Goal: Task Accomplishment & Management: Manage account settings

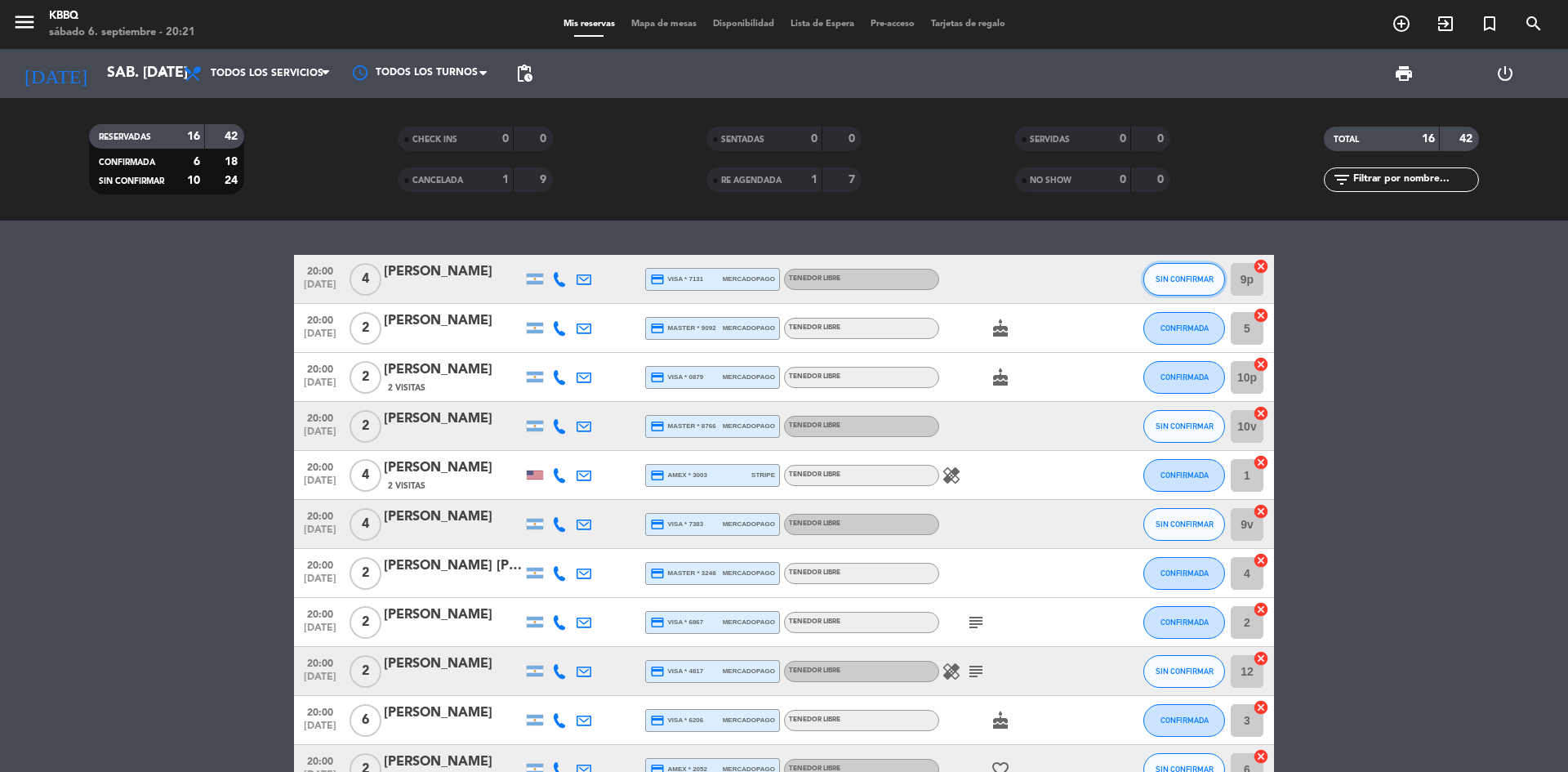
click at [1220, 280] on button "SIN CONFIRMAR" at bounding box center [1183, 279] width 81 height 32
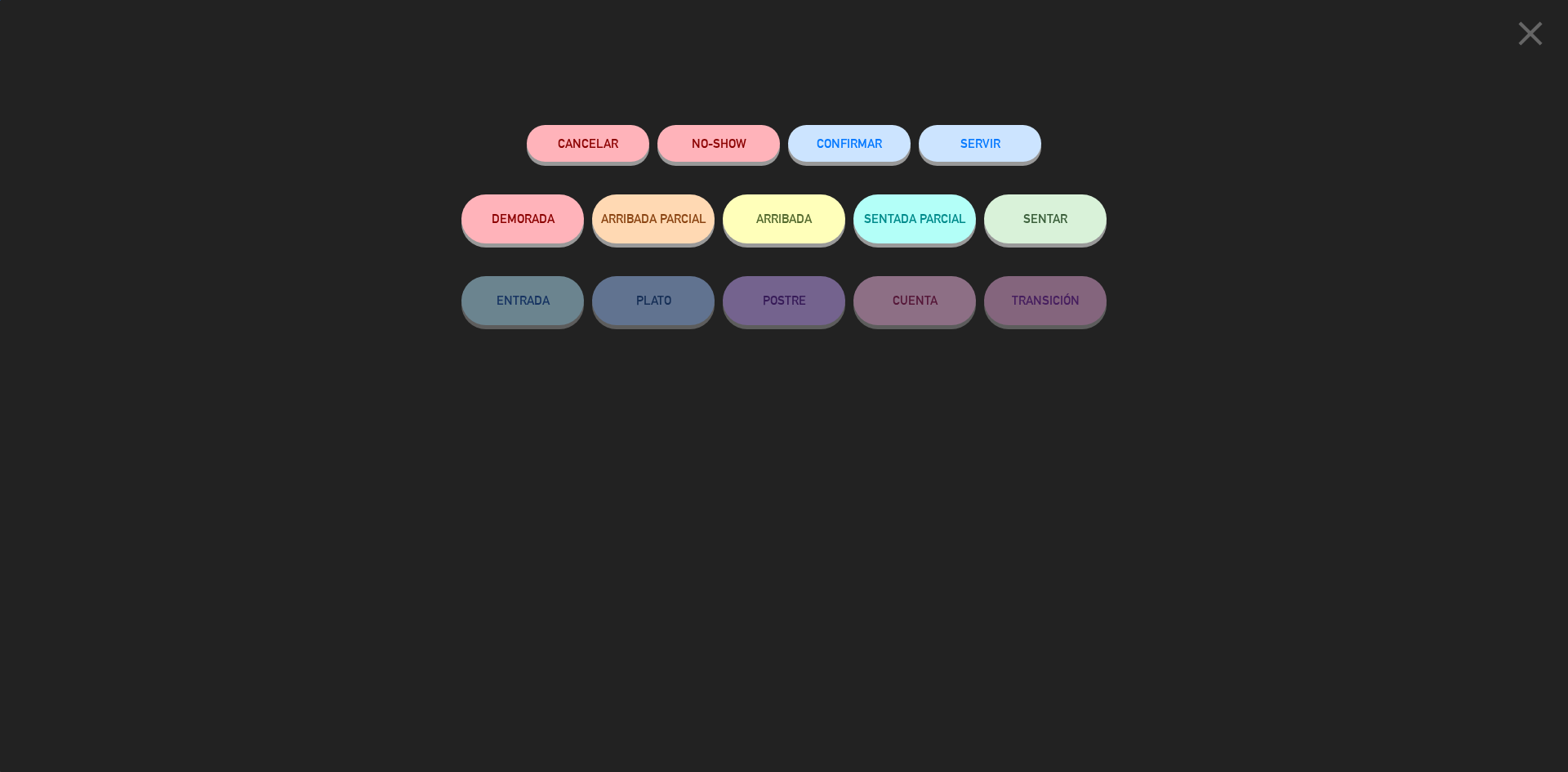
click at [1187, 277] on div "close Cancelar NO-SHOW CONFIRMAR SERVIR DEMORADA ARRIBADA PARCIAL ARRIBADA SENT…" at bounding box center [784, 386] width 1568 height 772
click at [973, 139] on button "SERVIR" at bounding box center [979, 143] width 122 height 36
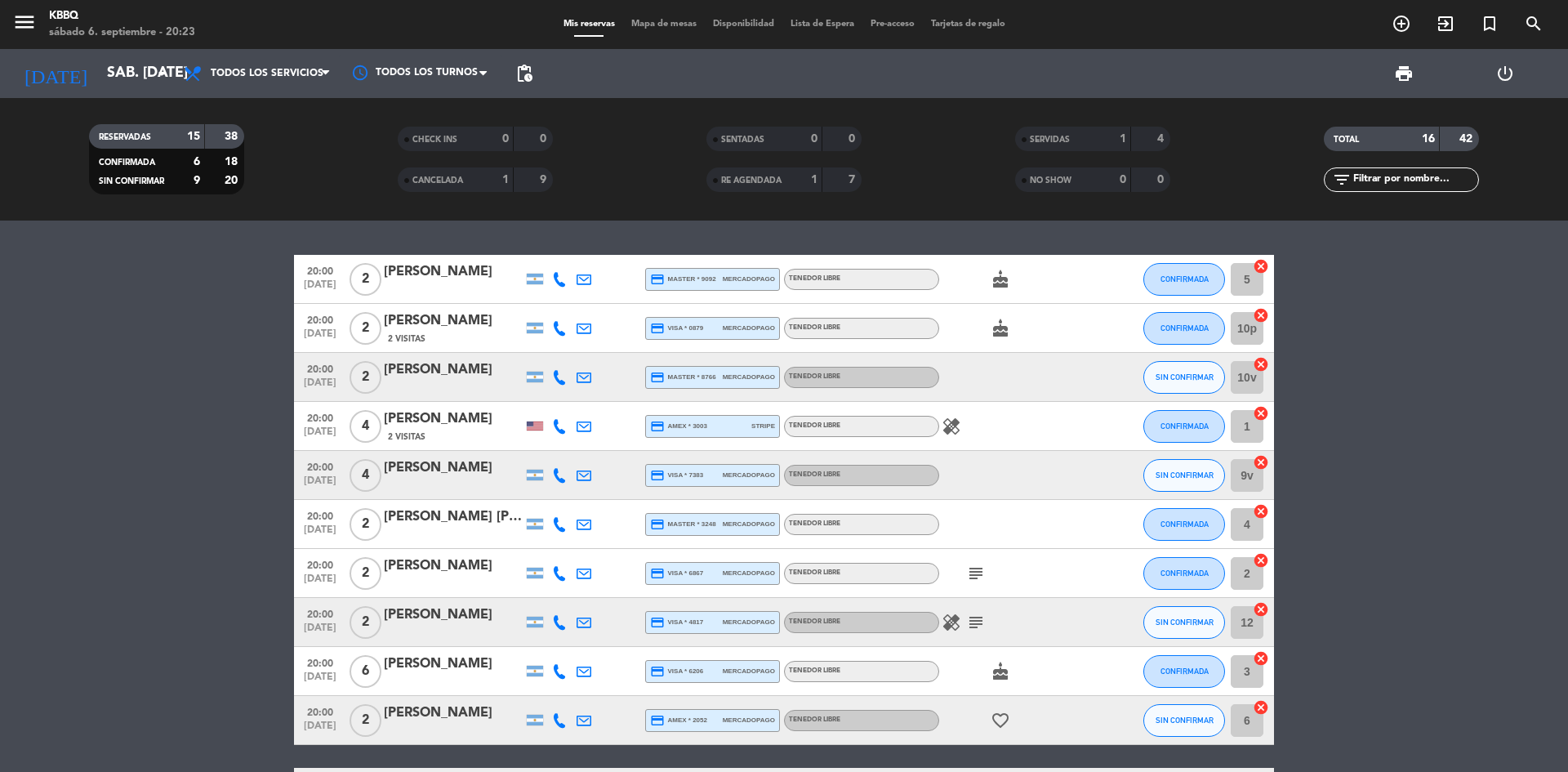
click at [1050, 279] on div "cake" at bounding box center [1013, 279] width 147 height 48
click at [1198, 280] on span "CONFIRMADA" at bounding box center [1184, 278] width 48 height 9
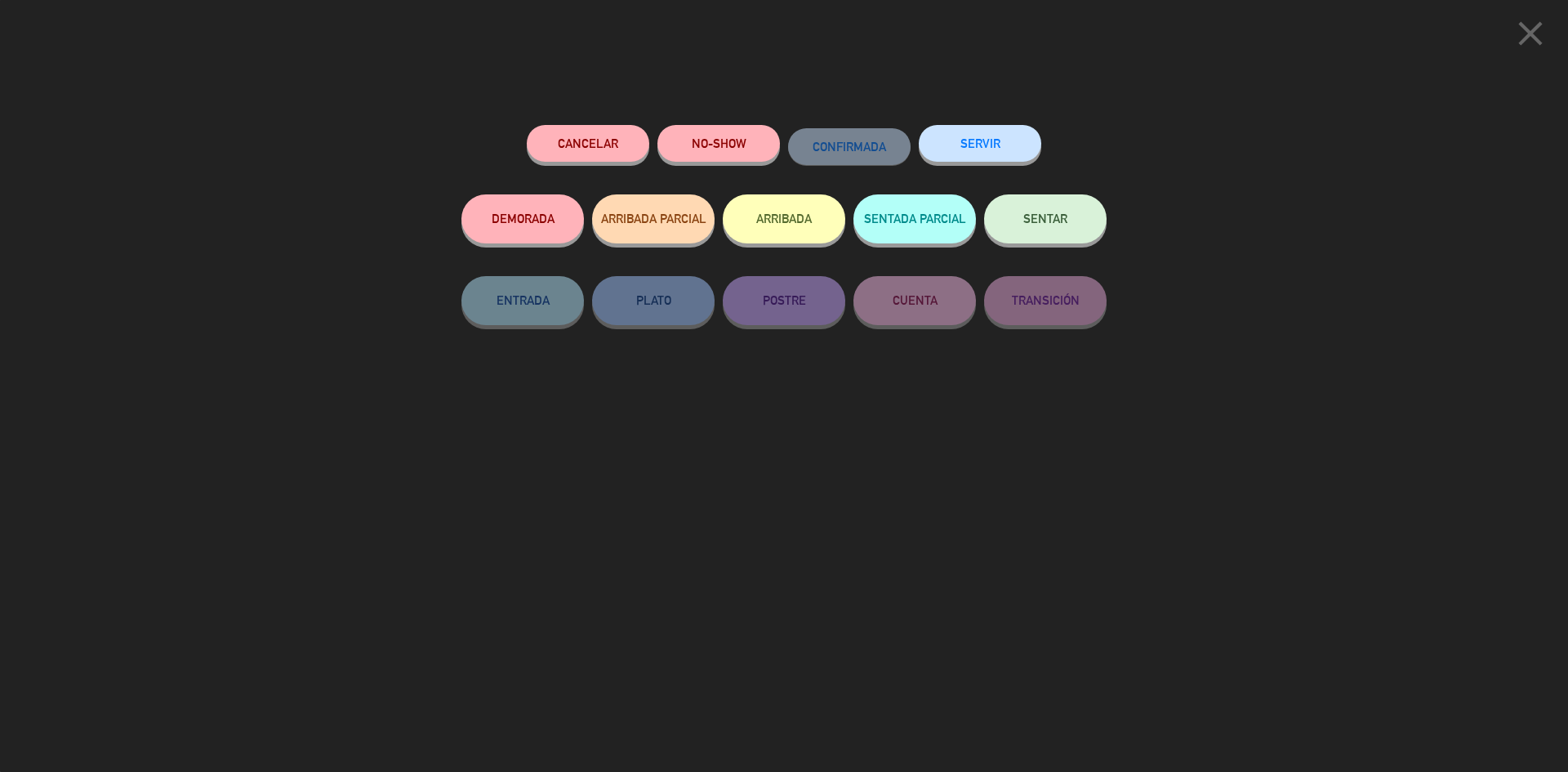
click at [1552, 24] on button "close" at bounding box center [1530, 36] width 51 height 48
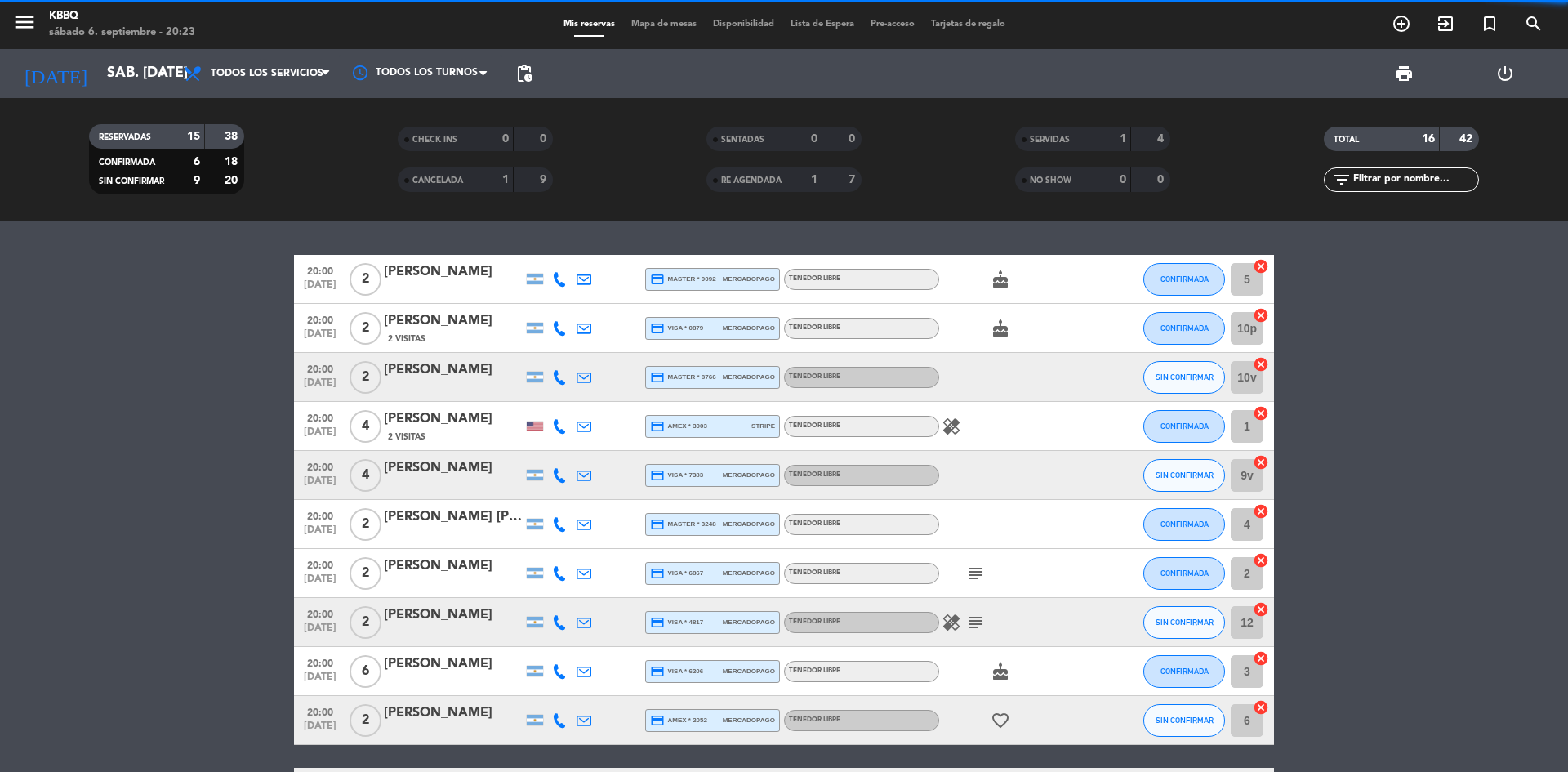
click at [426, 272] on div "[PERSON_NAME]" at bounding box center [453, 271] width 139 height 21
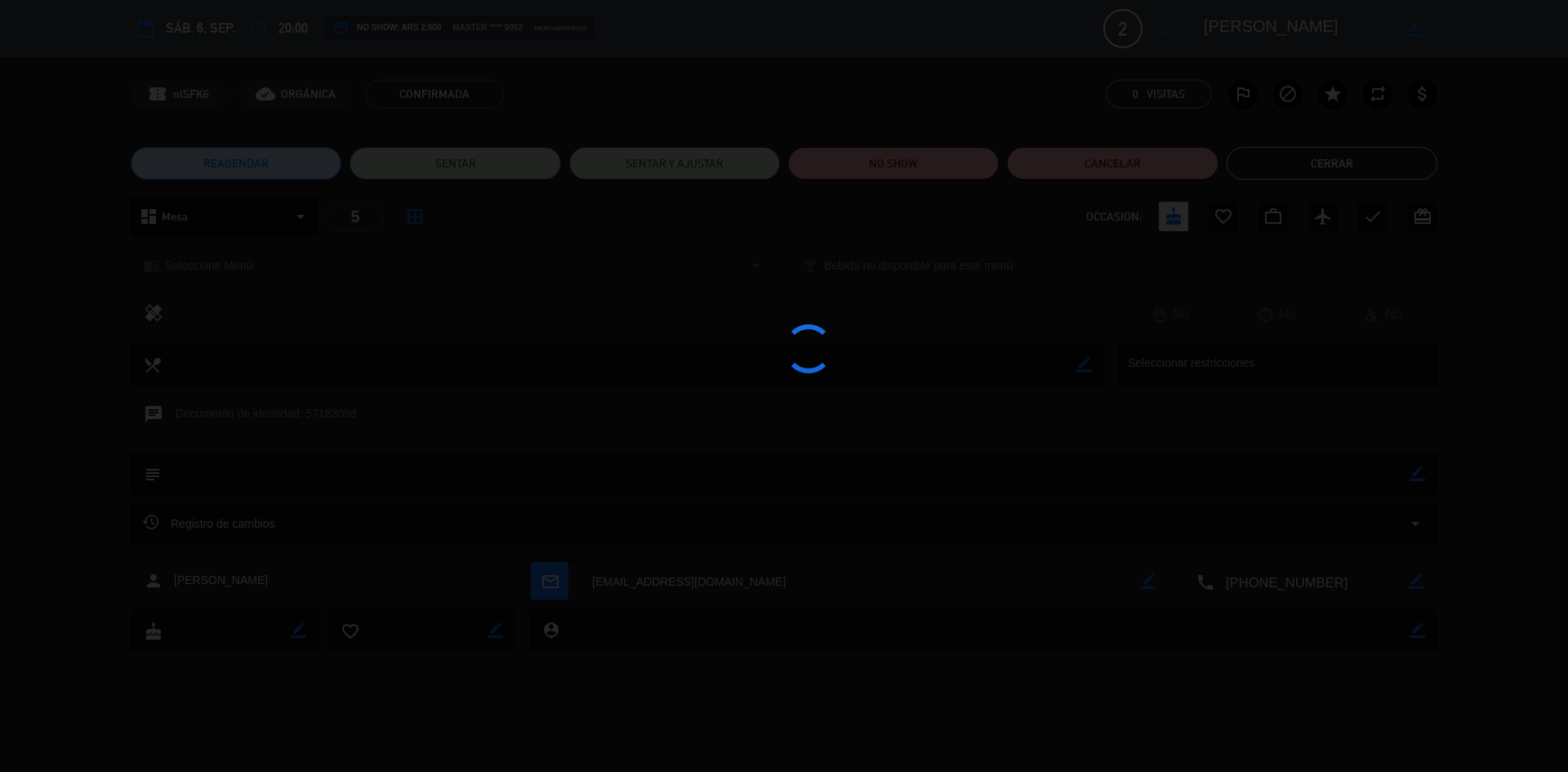
click at [426, 272] on div at bounding box center [784, 386] width 1568 height 772
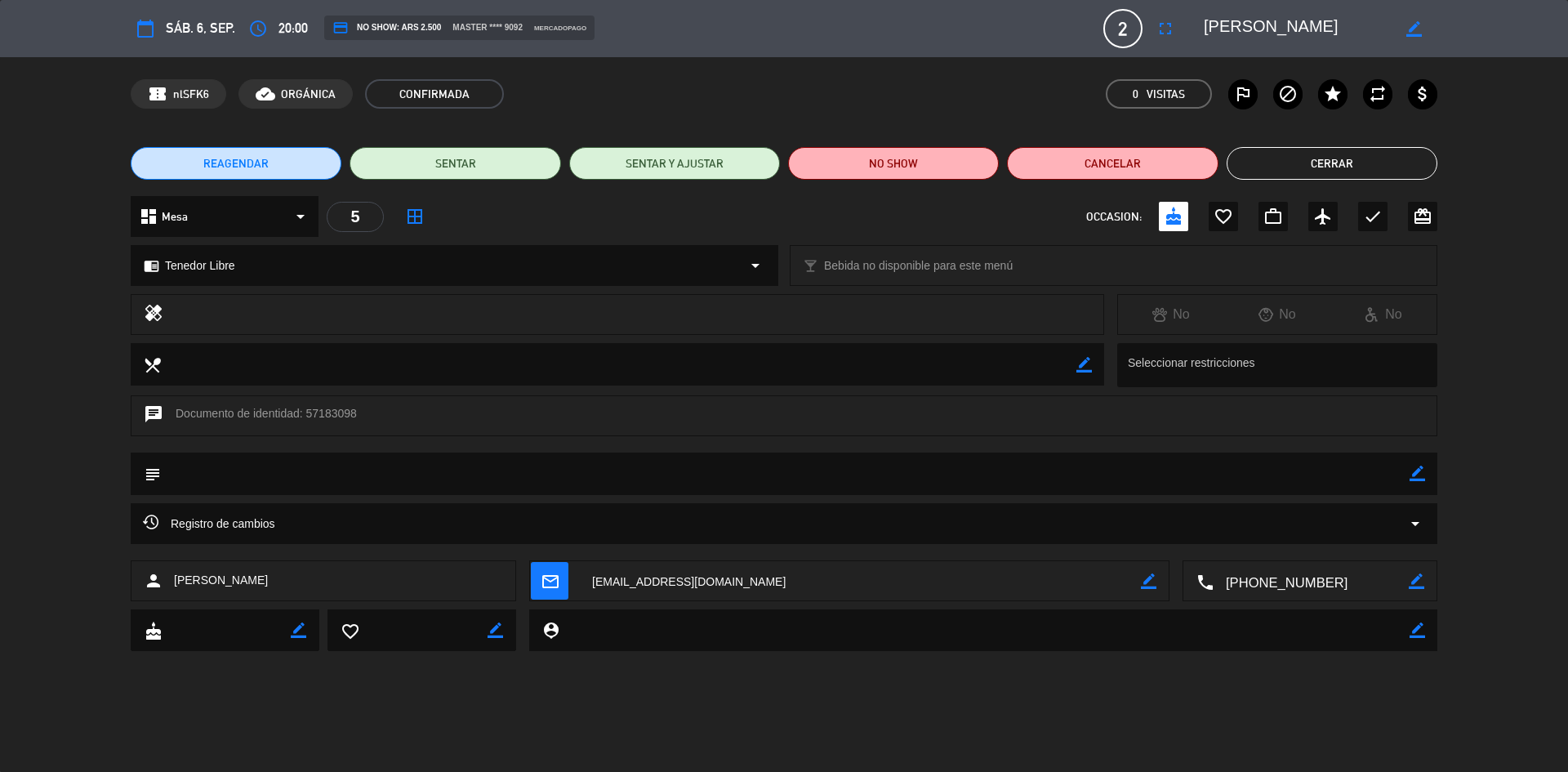
click at [194, 167] on button "REAGENDAR" at bounding box center [236, 163] width 210 height 32
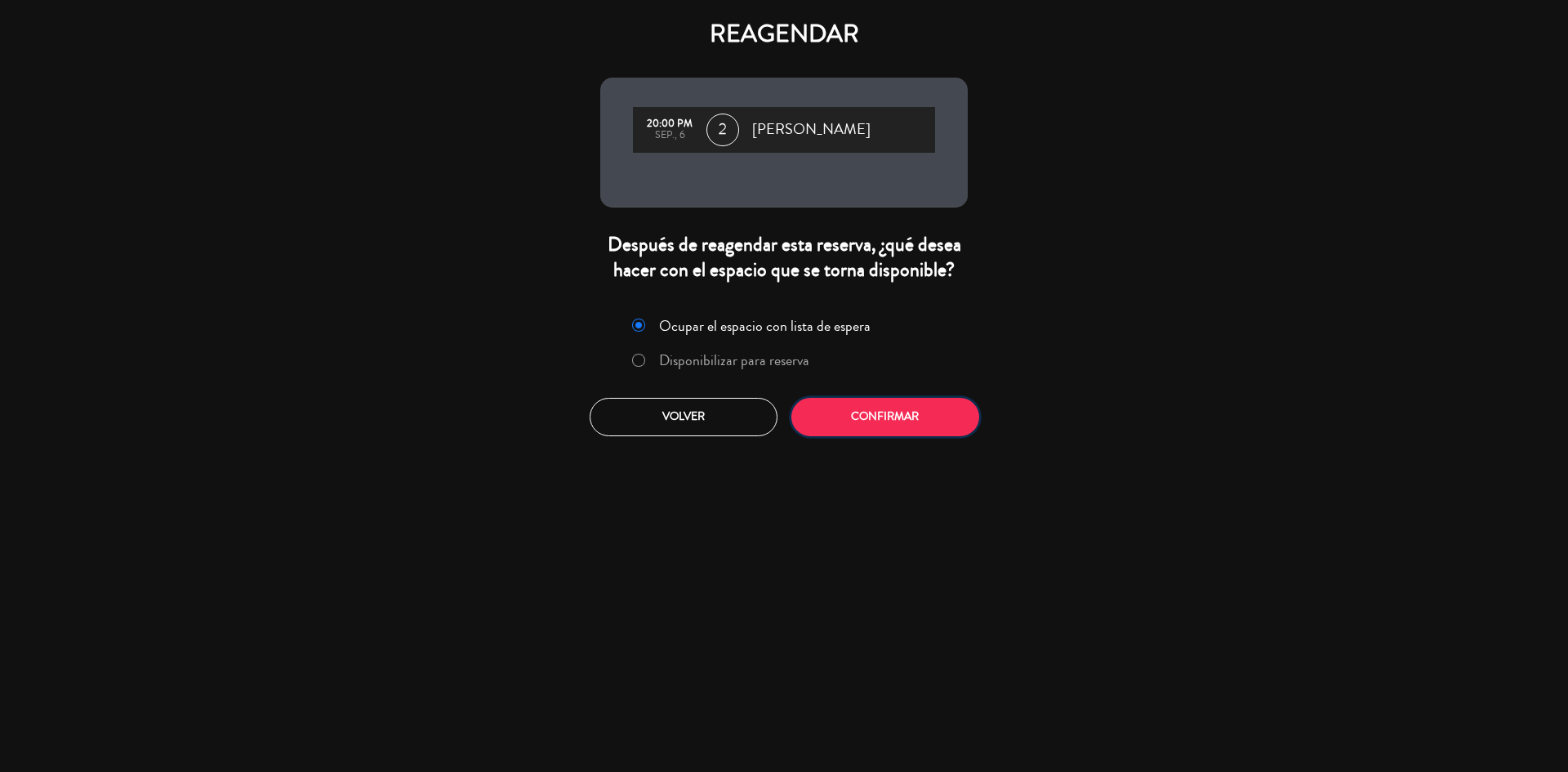
click at [874, 411] on button "Confirmar" at bounding box center [885, 417] width 188 height 38
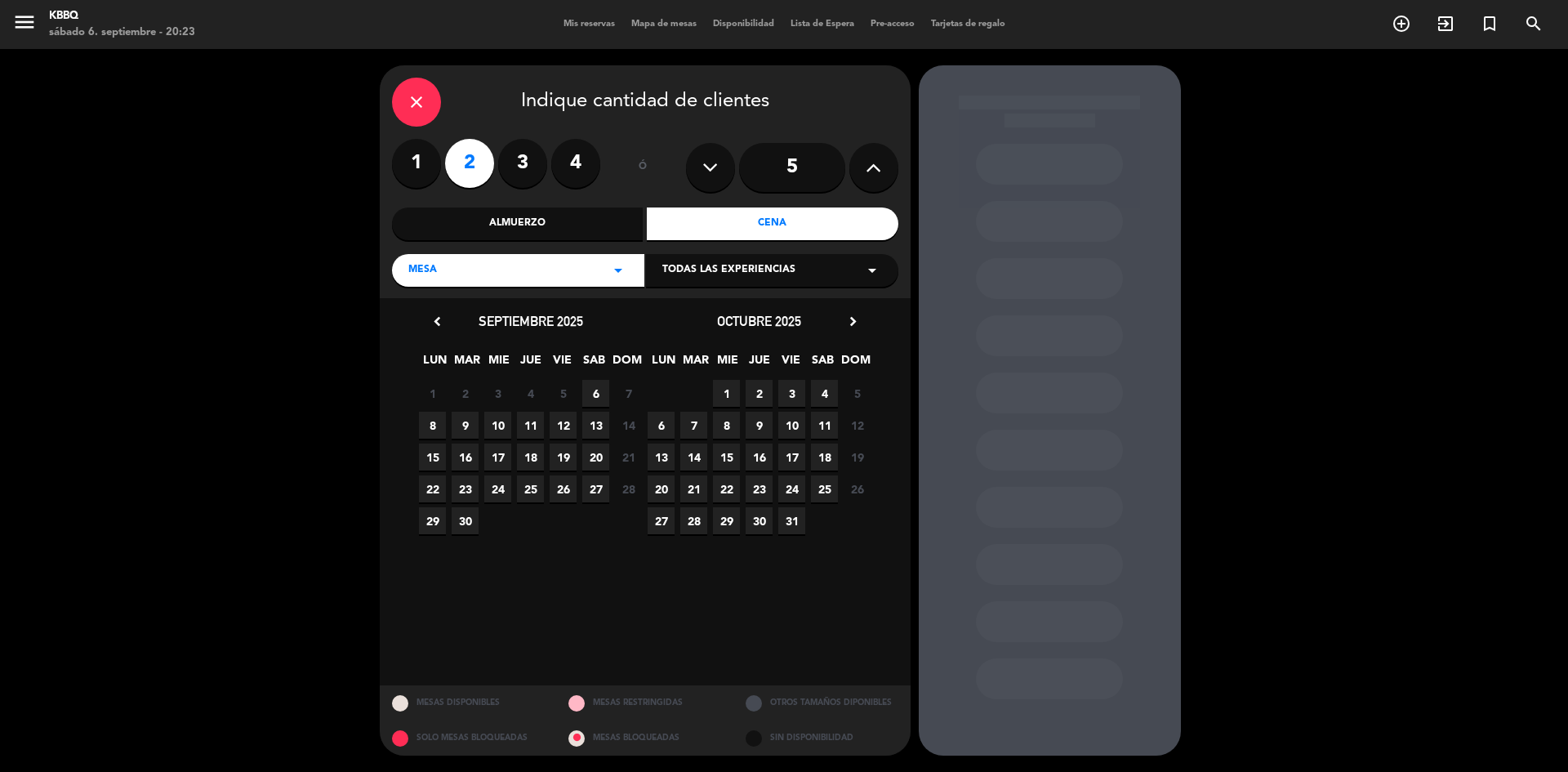
click at [598, 429] on span "13" at bounding box center [595, 425] width 27 height 27
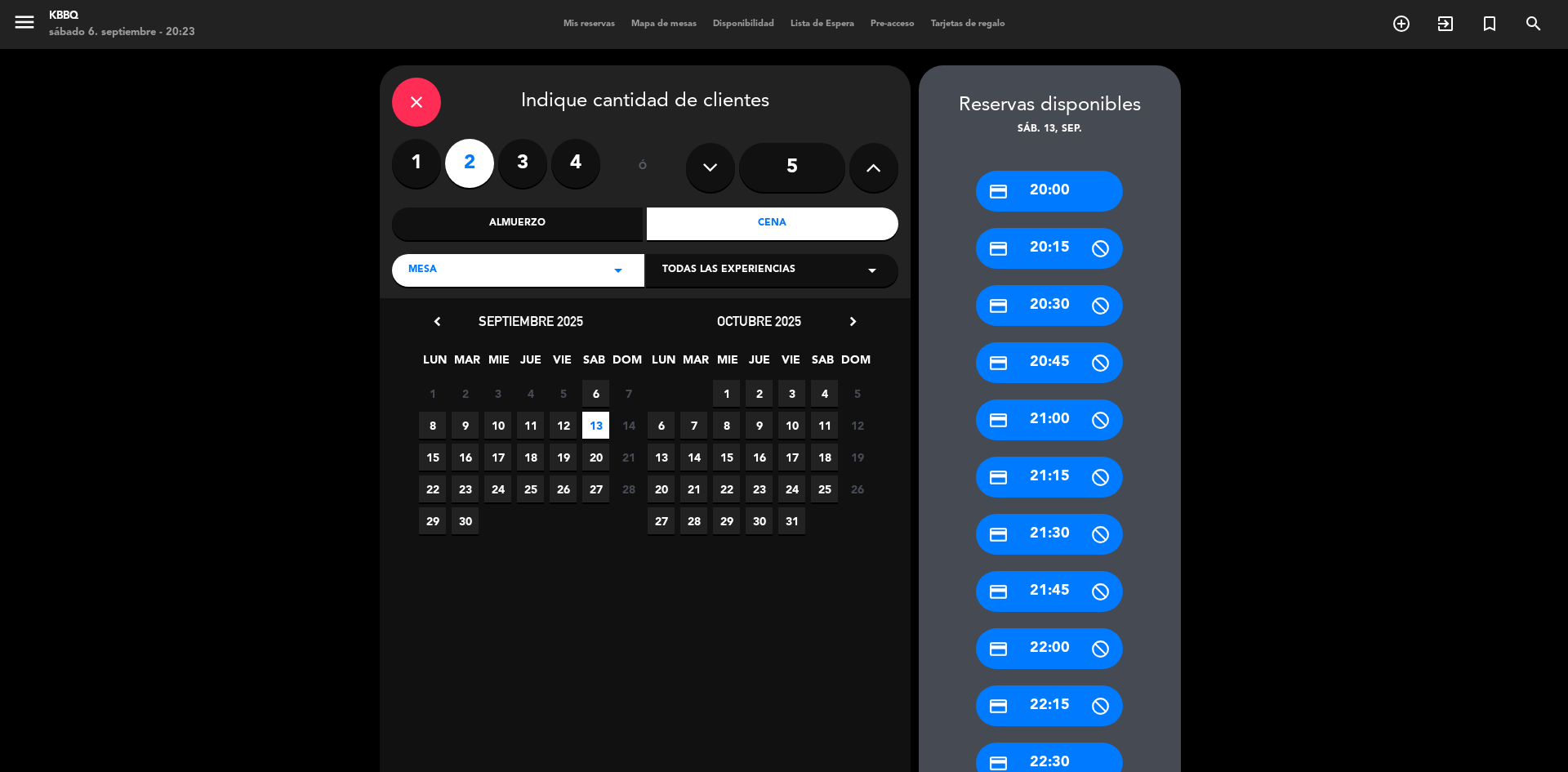
click at [1052, 191] on div "credit_card 20:00" at bounding box center [1049, 191] width 147 height 41
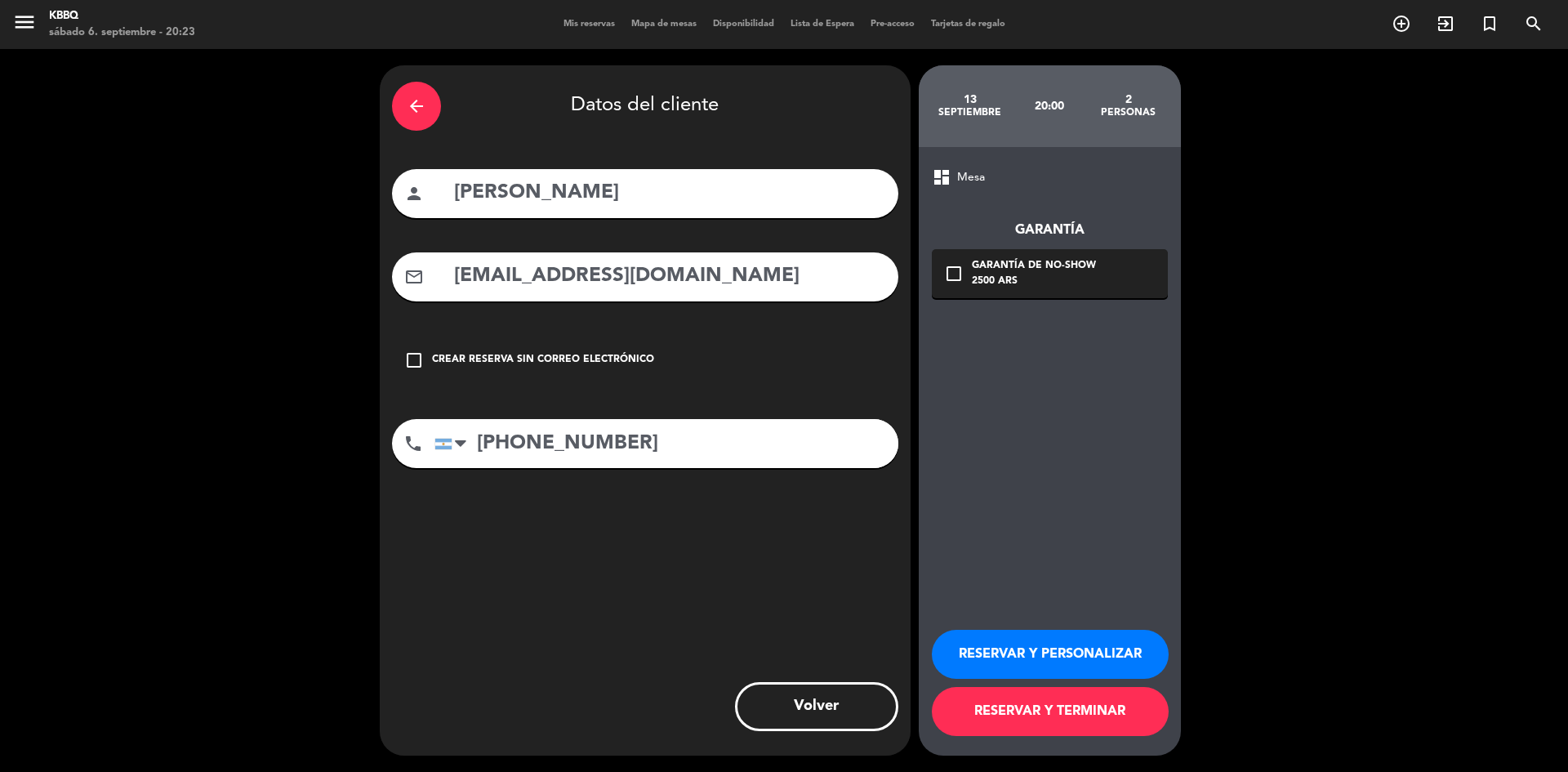
click at [1028, 700] on button "RESERVAR Y TERMINAR" at bounding box center [1050, 711] width 237 height 49
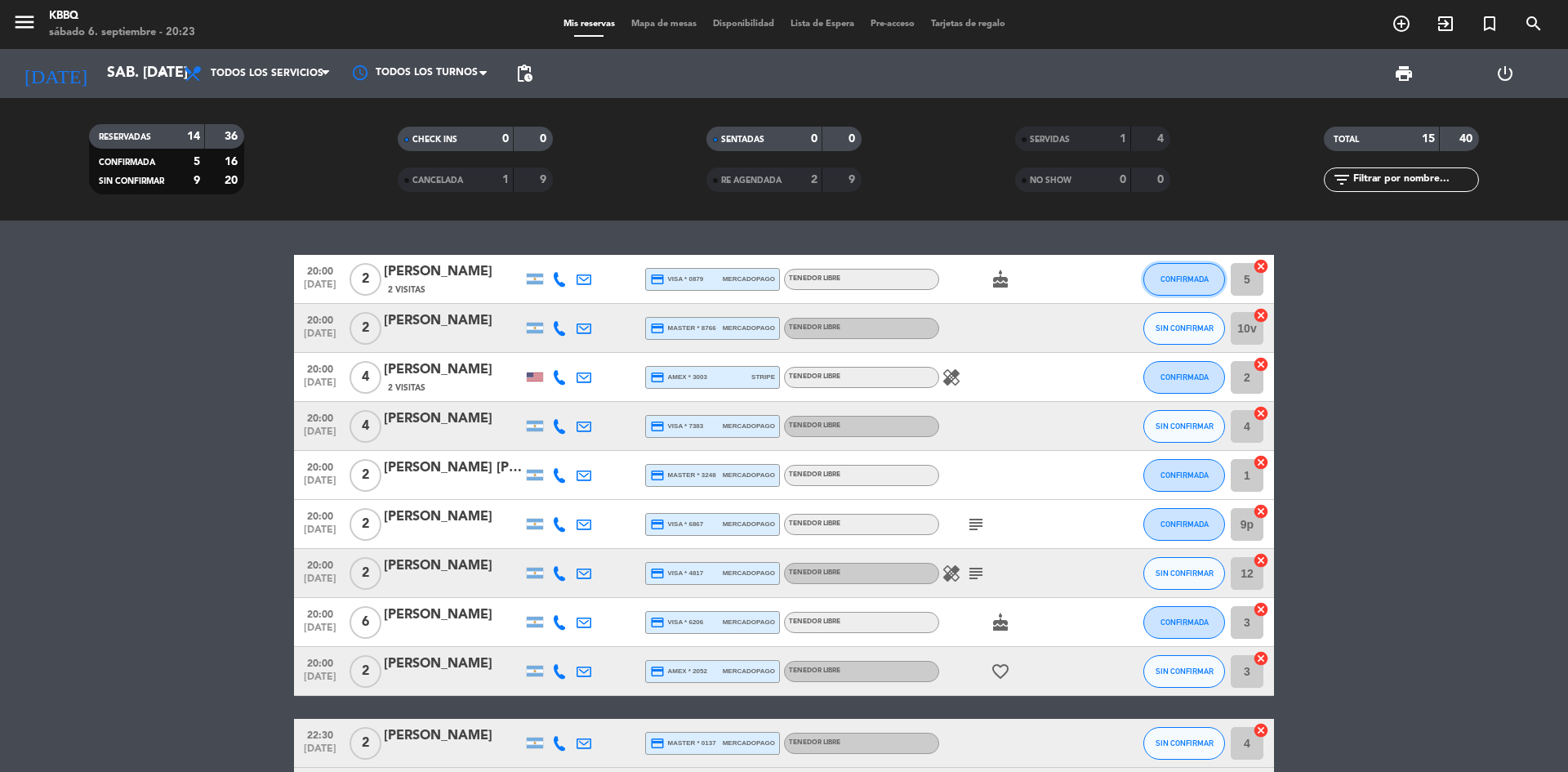
click at [1215, 292] on button "CONFIRMADA" at bounding box center [1183, 279] width 81 height 32
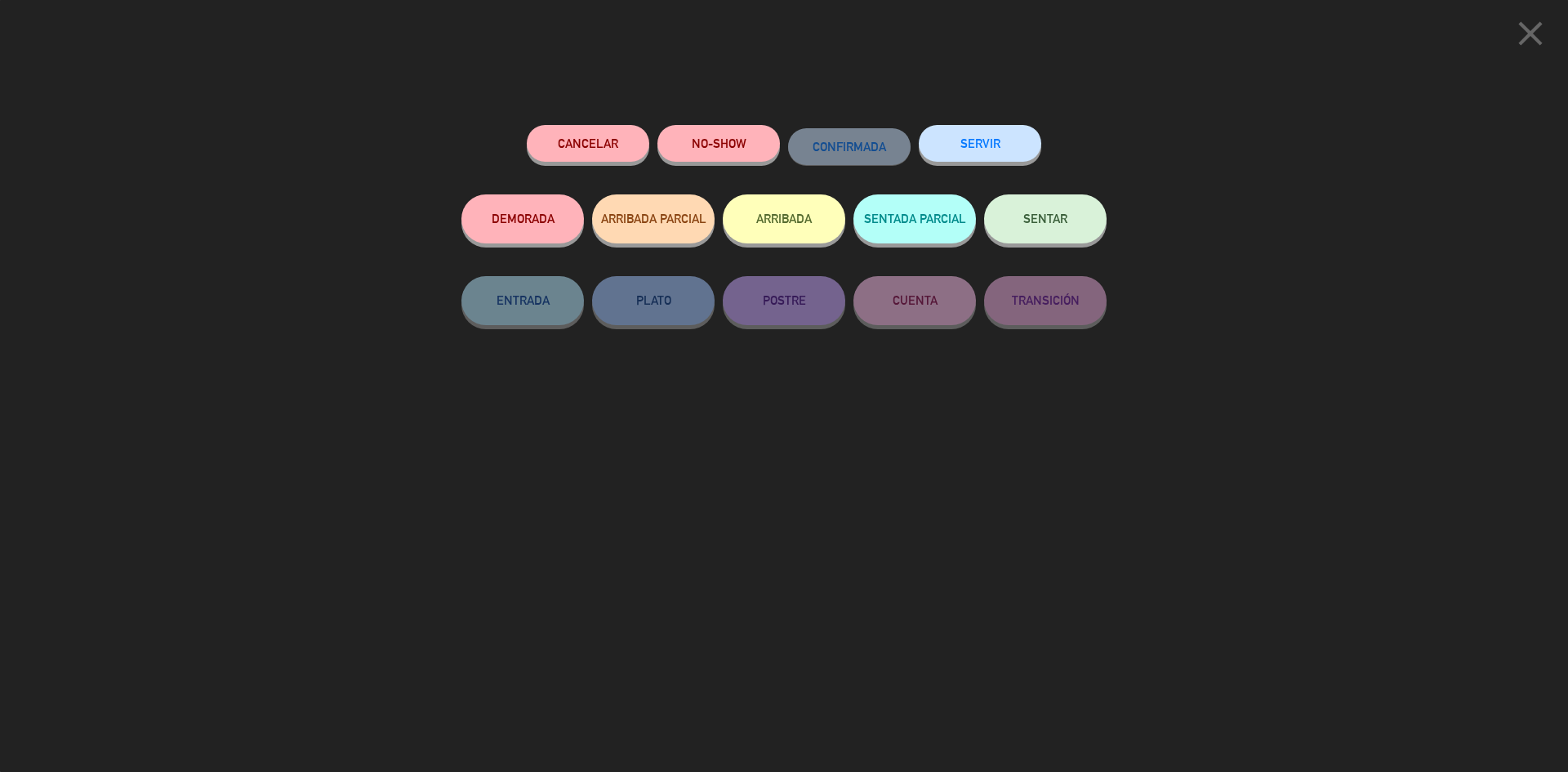
click at [987, 158] on button "SERVIR" at bounding box center [979, 143] width 122 height 36
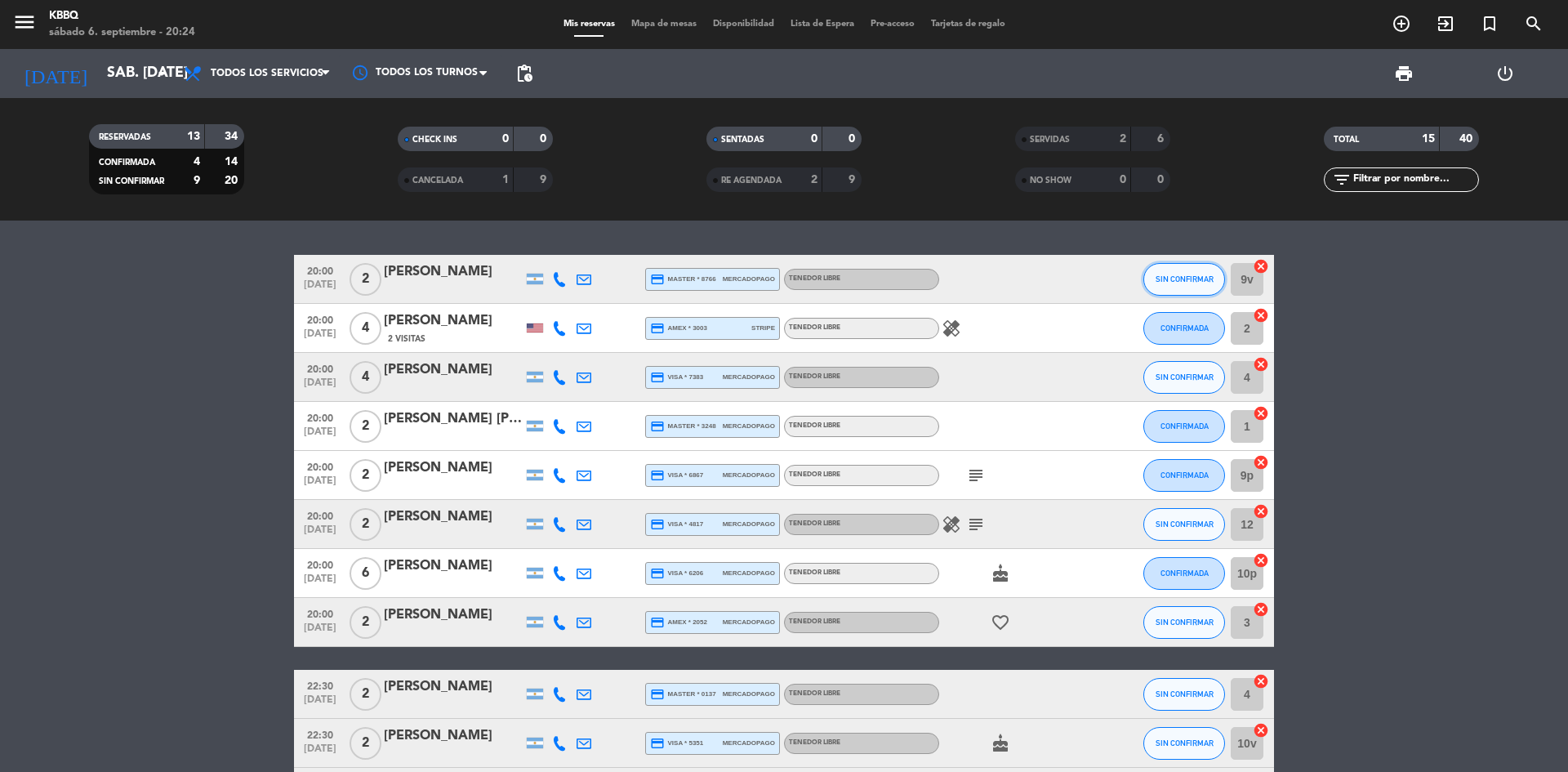
click at [1195, 284] on button "SIN CONFIRMAR" at bounding box center [1183, 279] width 81 height 32
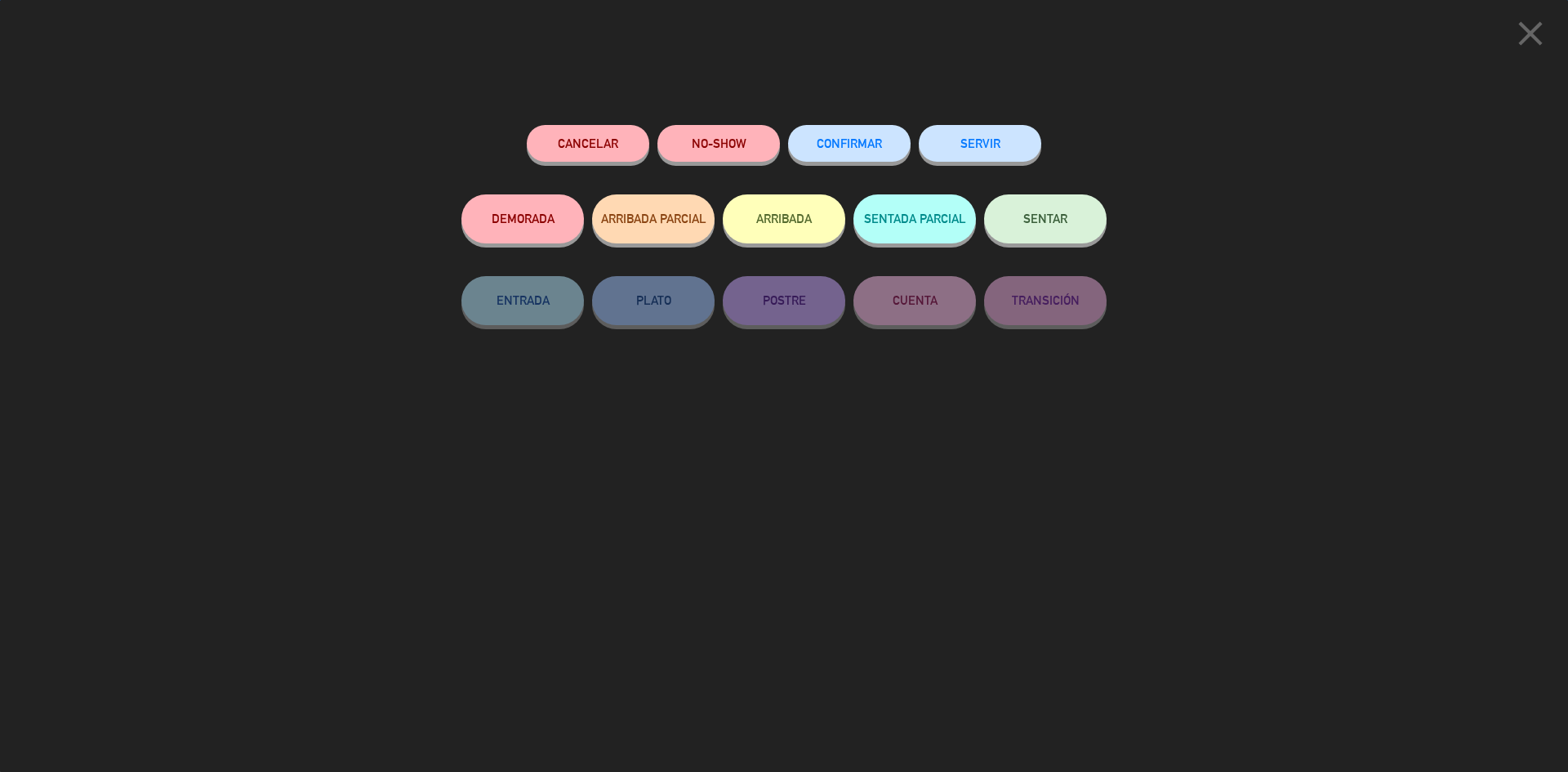
click at [998, 160] on button "SERVIR" at bounding box center [979, 143] width 122 height 36
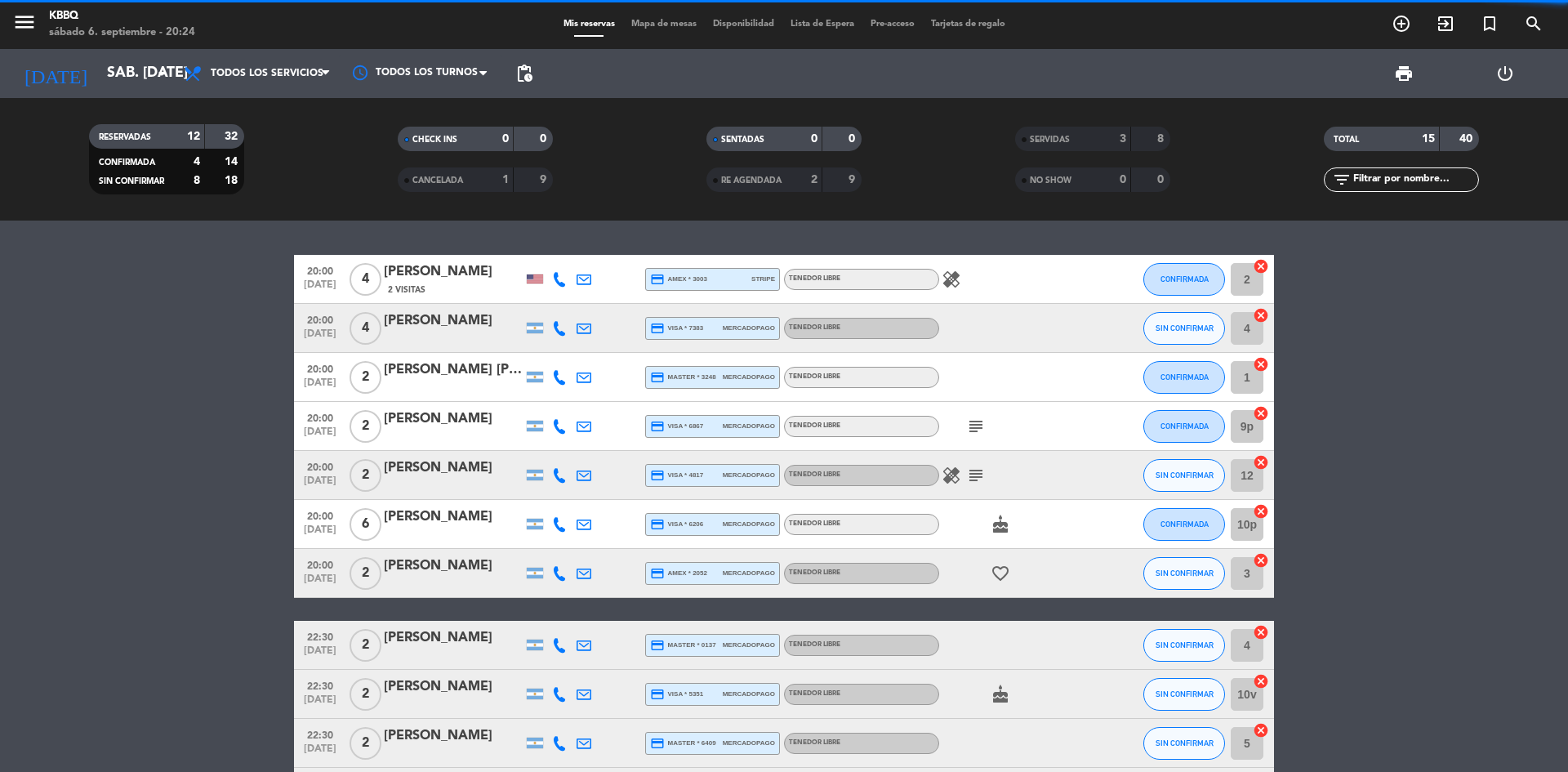
click at [1171, 282] on span "CONFIRMADA" at bounding box center [1184, 278] width 48 height 9
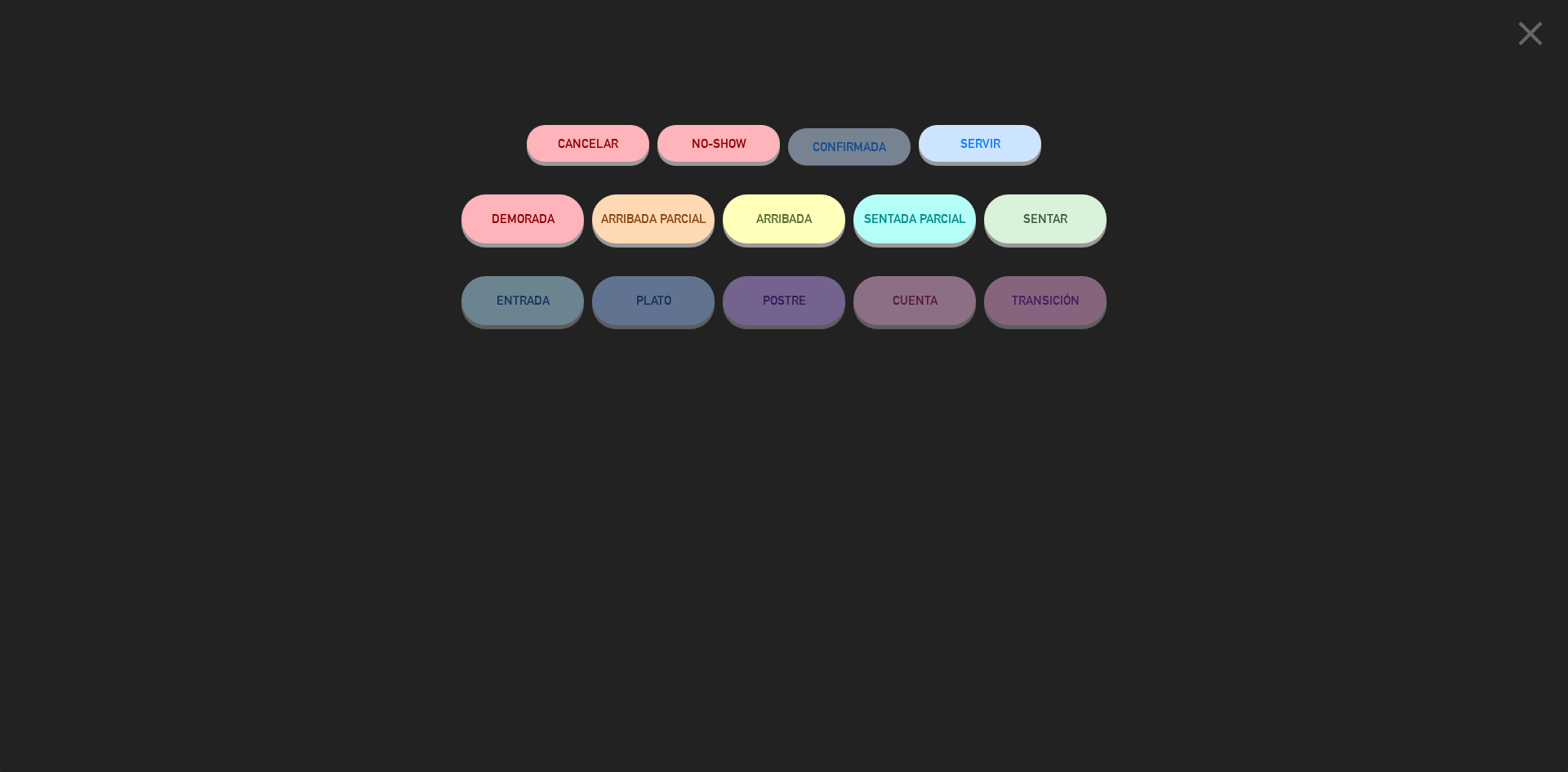
click at [976, 154] on button "SERVIR" at bounding box center [979, 143] width 122 height 36
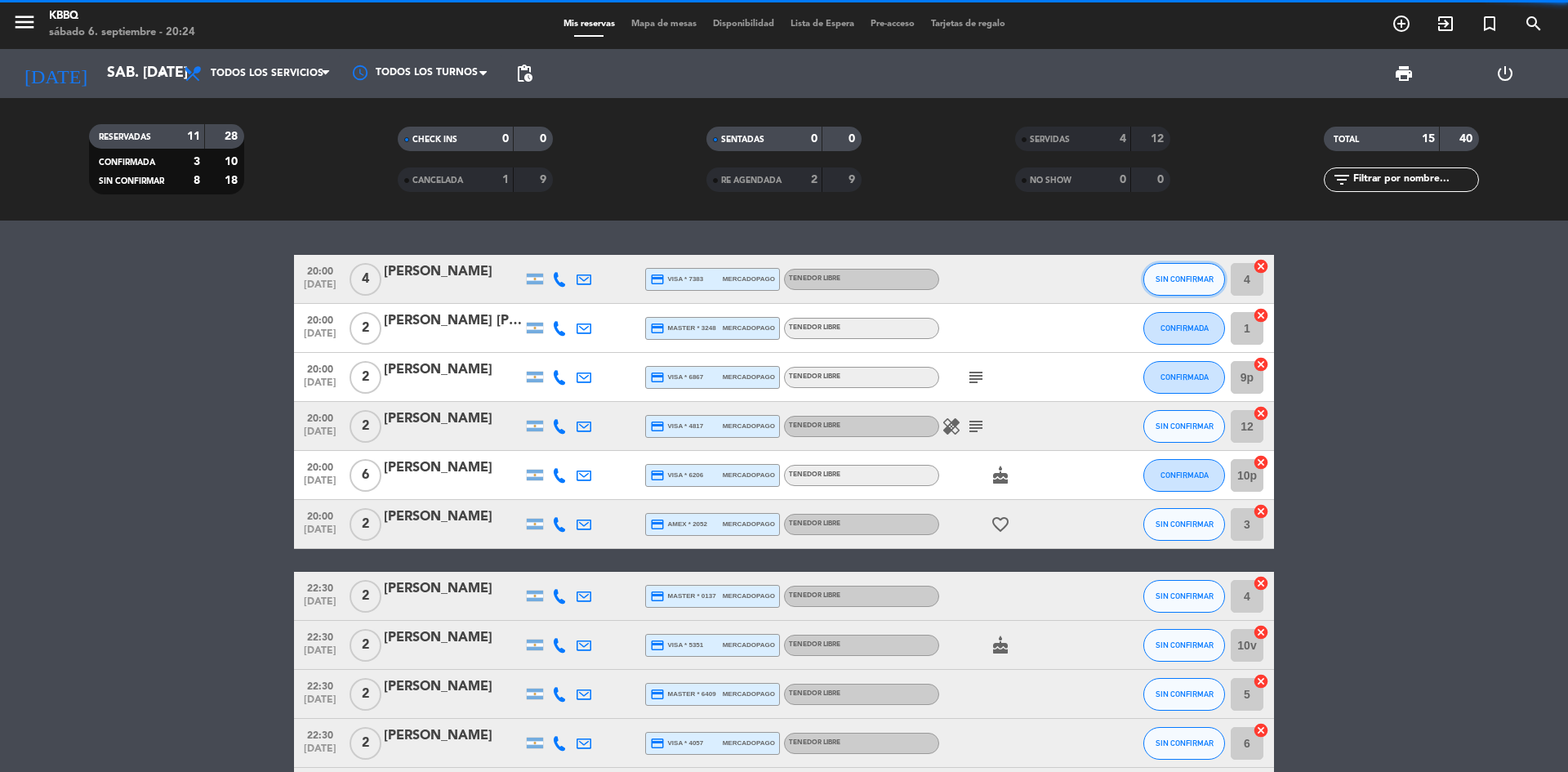
click at [1193, 269] on button "SIN CONFIRMAR" at bounding box center [1183, 279] width 81 height 32
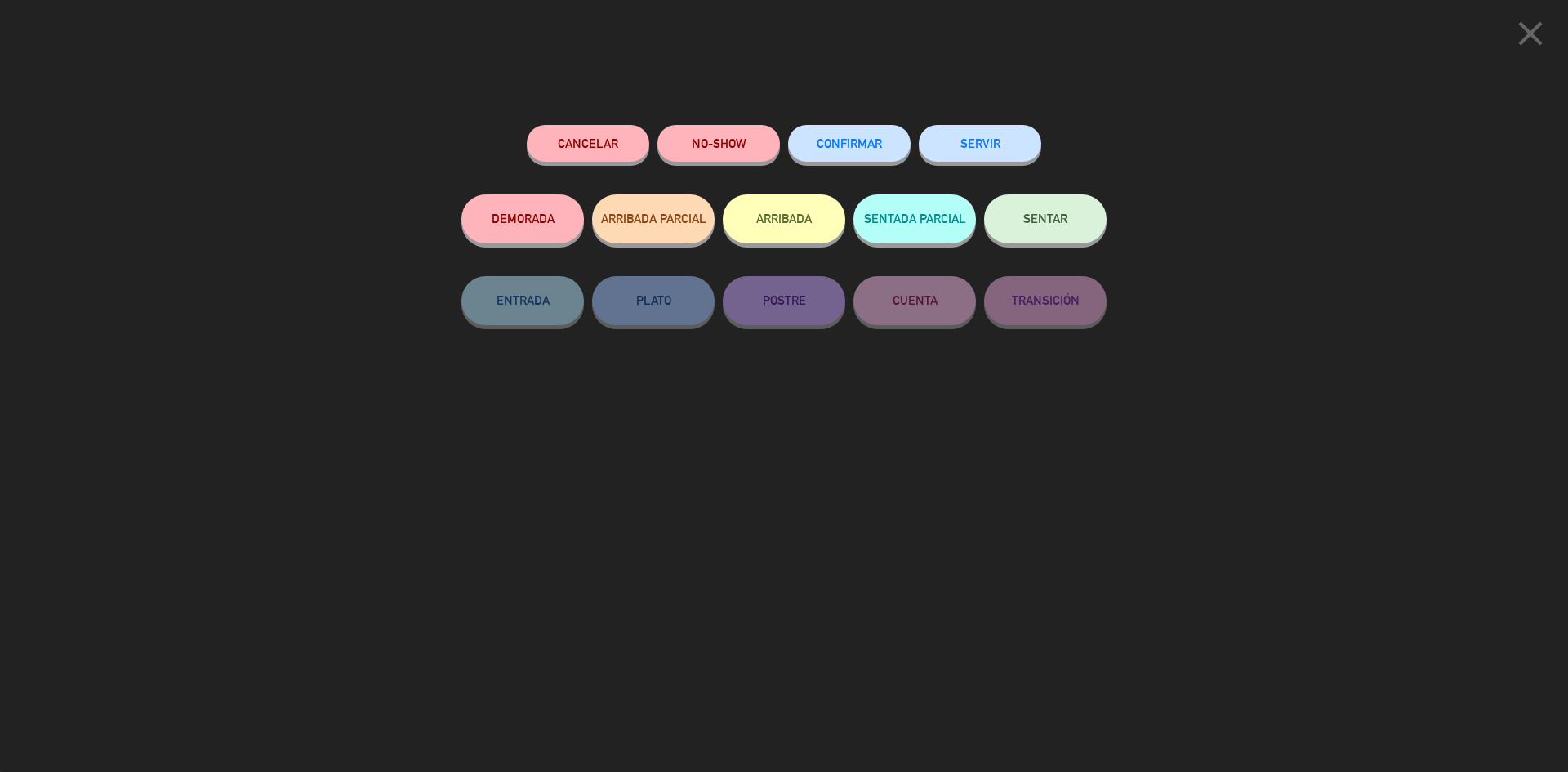
click at [993, 152] on button "SERVIR" at bounding box center [979, 143] width 122 height 36
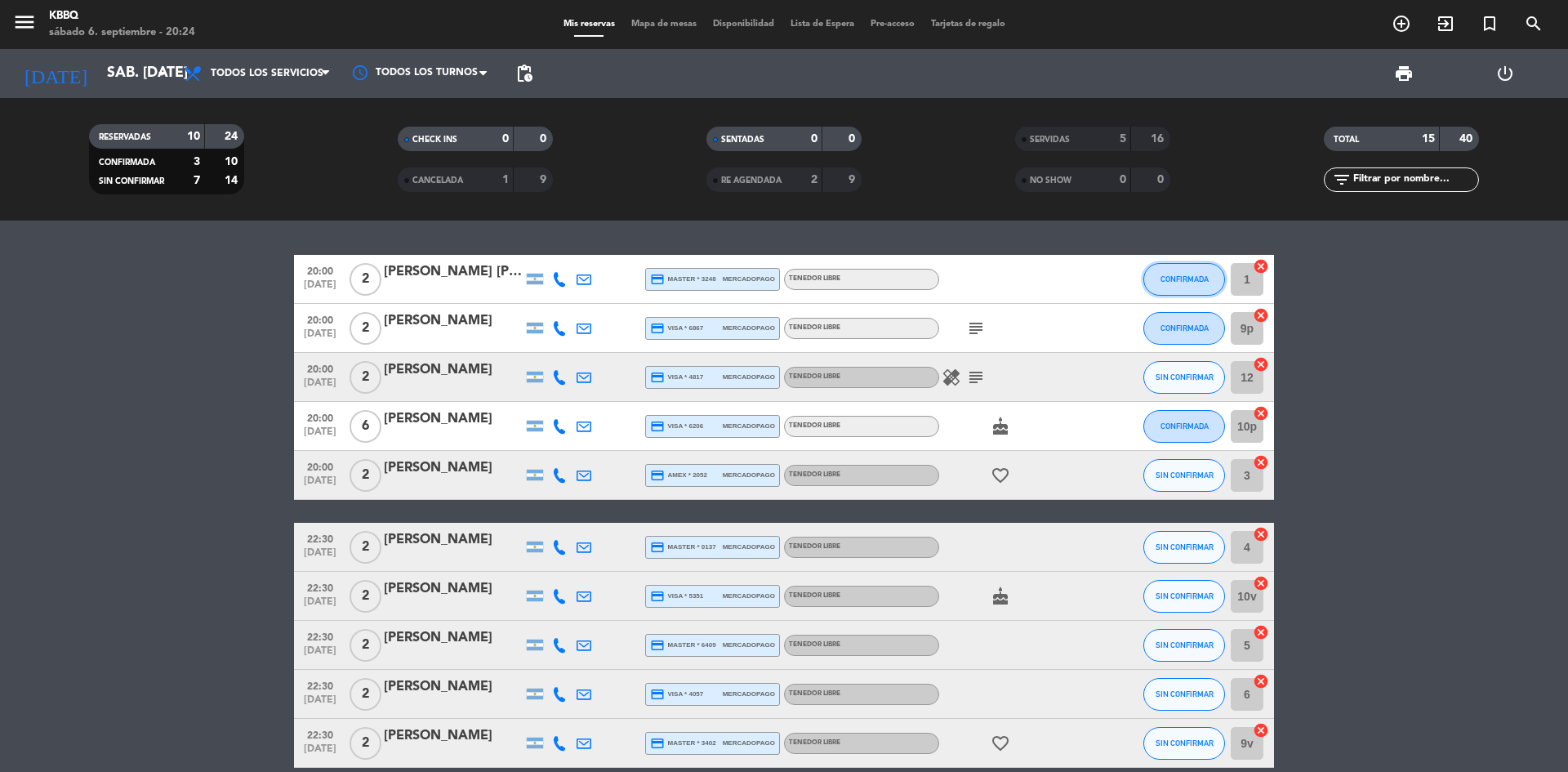
click at [1185, 286] on button "CONFIRMADA" at bounding box center [1183, 279] width 81 height 32
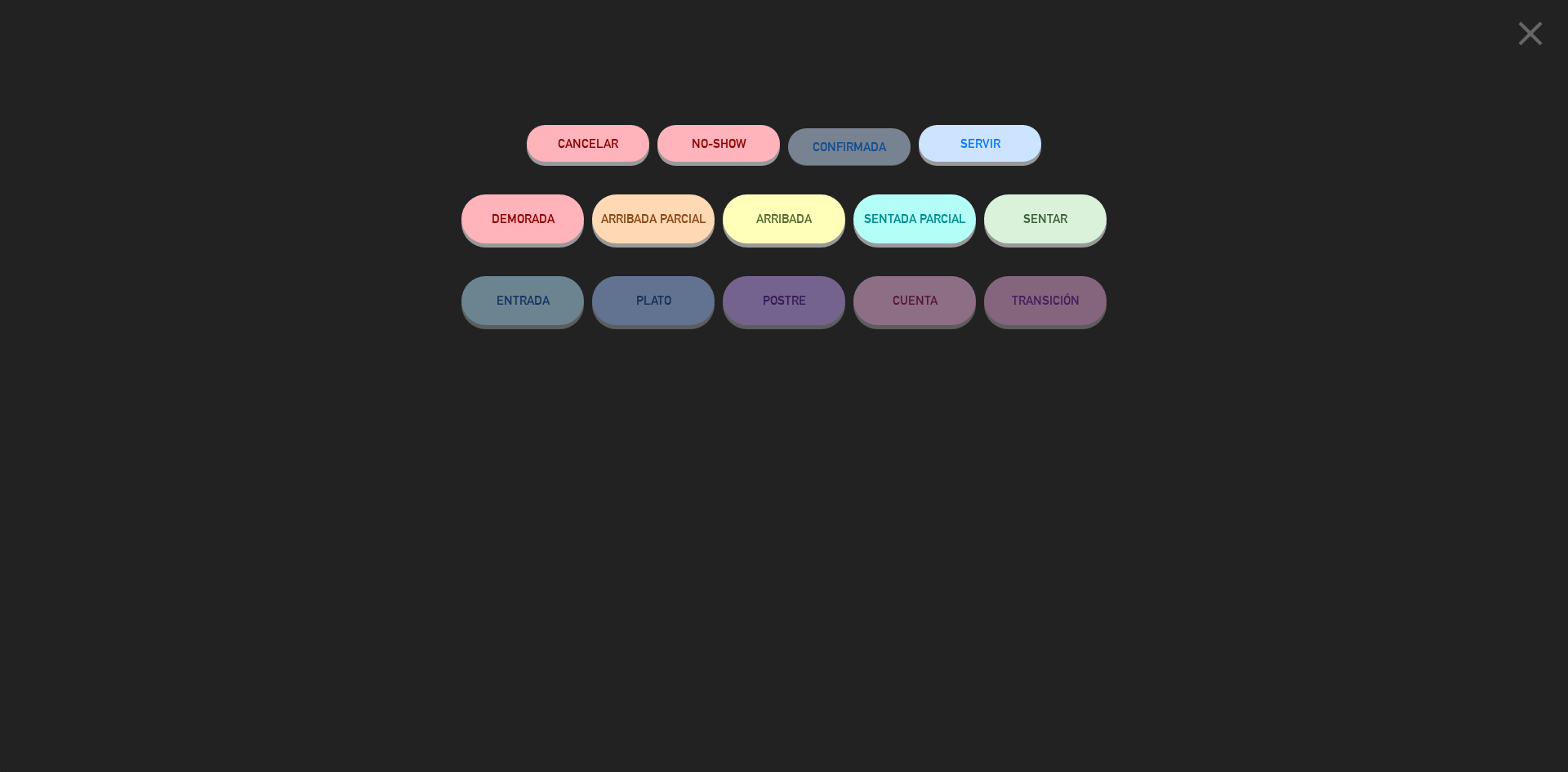
click at [999, 136] on button "SERVIR" at bounding box center [979, 143] width 122 height 36
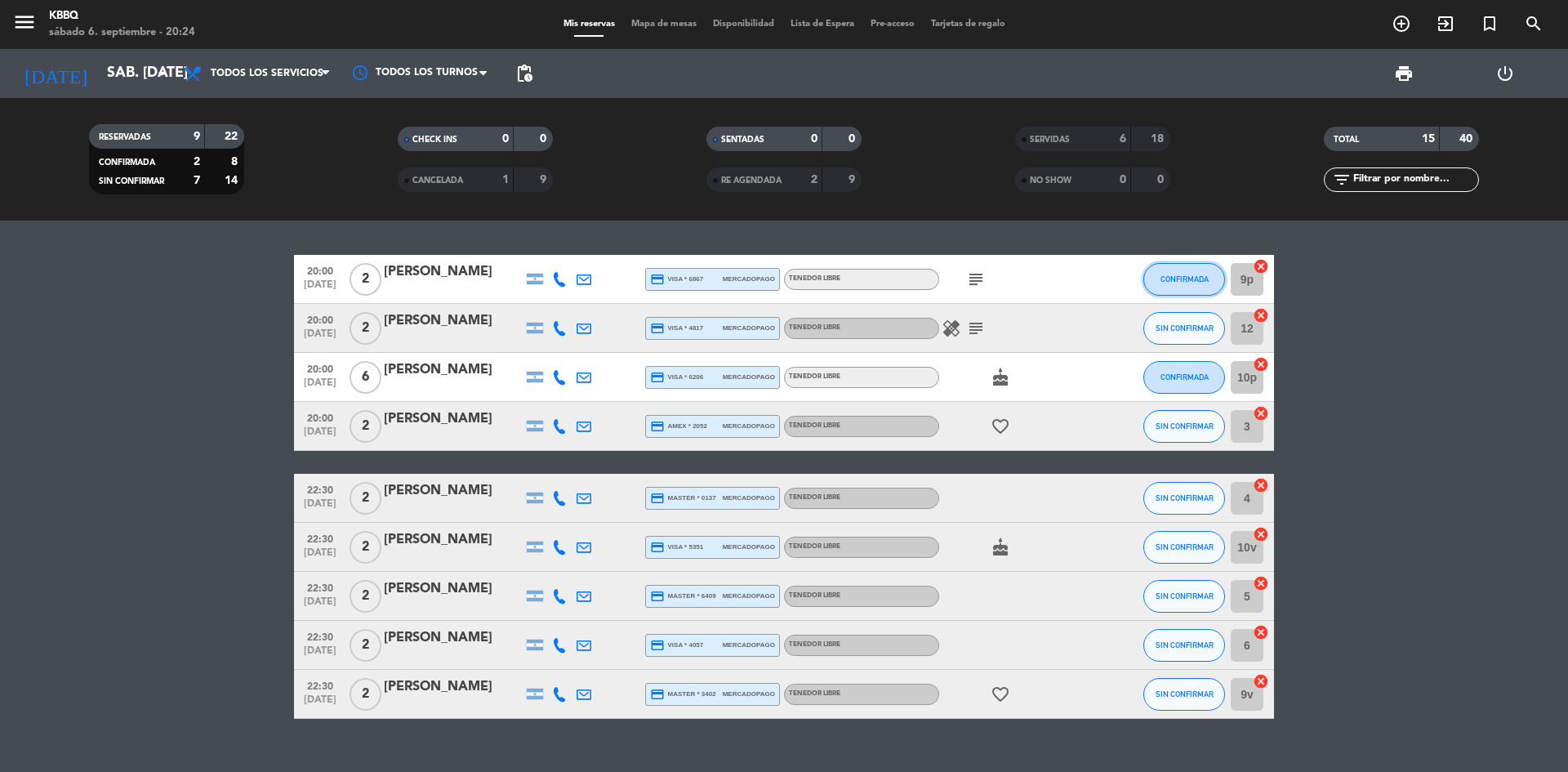
click at [1201, 286] on button "CONFIRMADA" at bounding box center [1183, 279] width 81 height 32
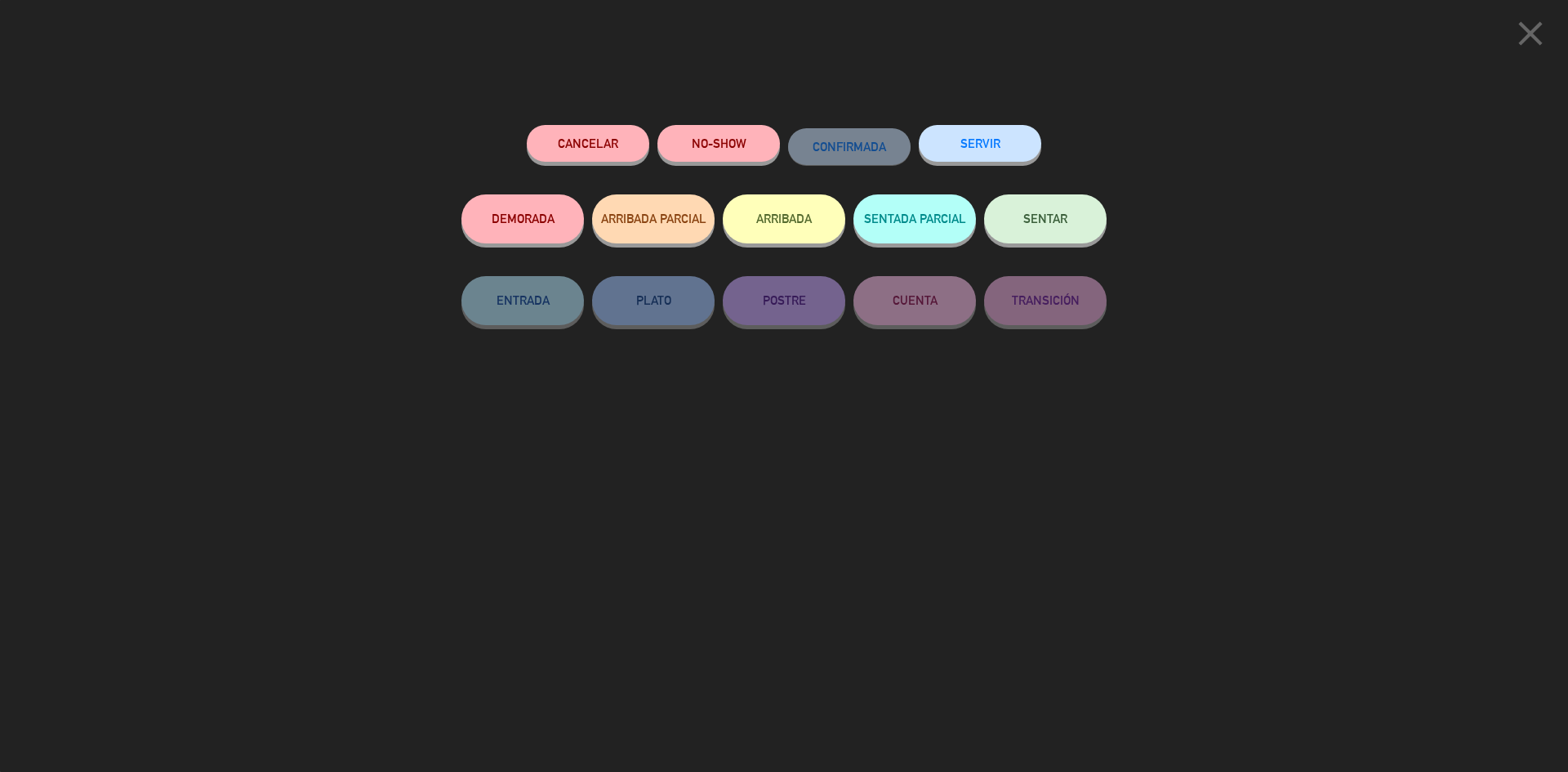
click at [968, 138] on button "SERVIR" at bounding box center [979, 143] width 122 height 36
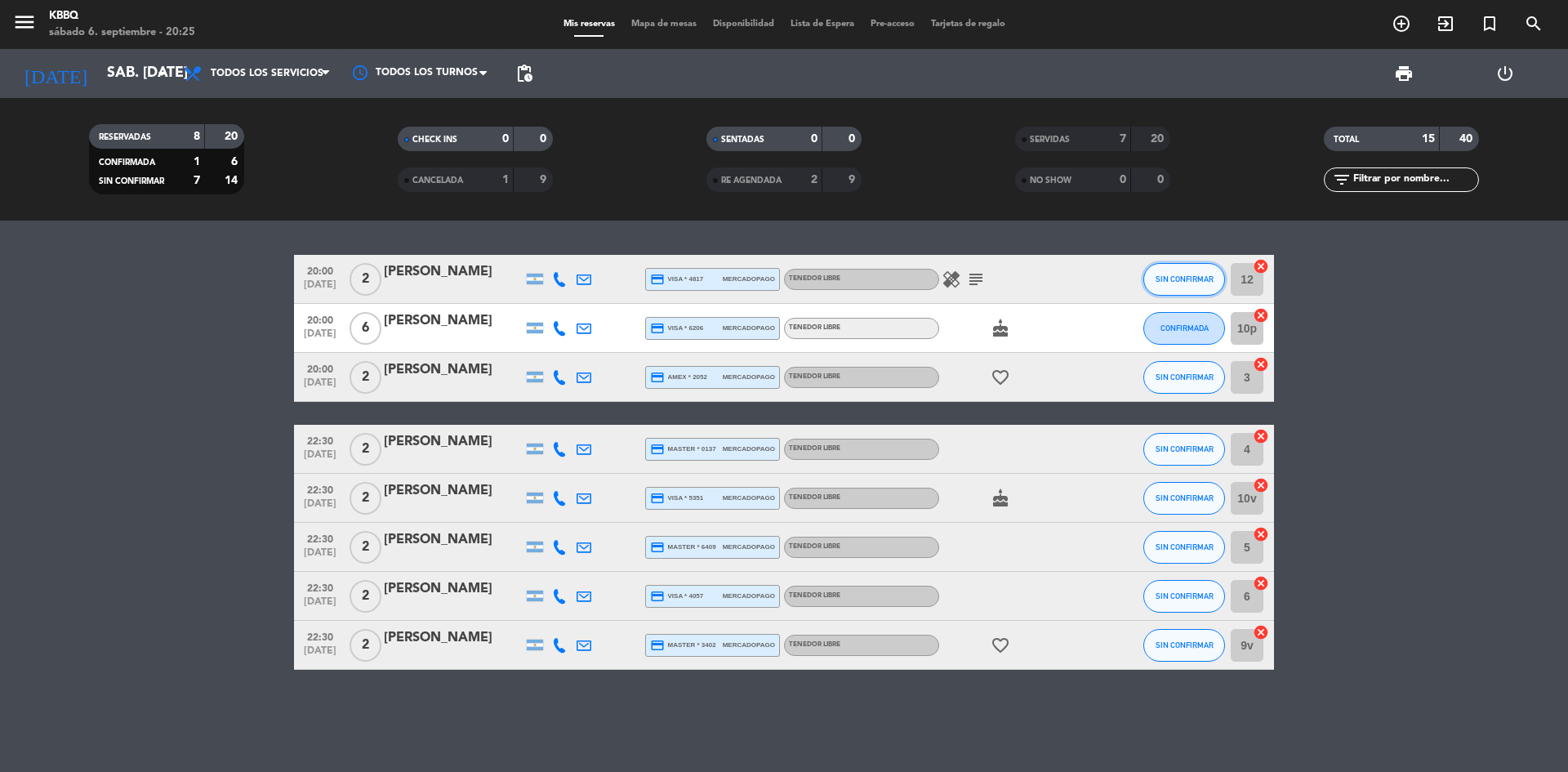
click at [1163, 285] on button "SIN CONFIRMAR" at bounding box center [1183, 279] width 81 height 32
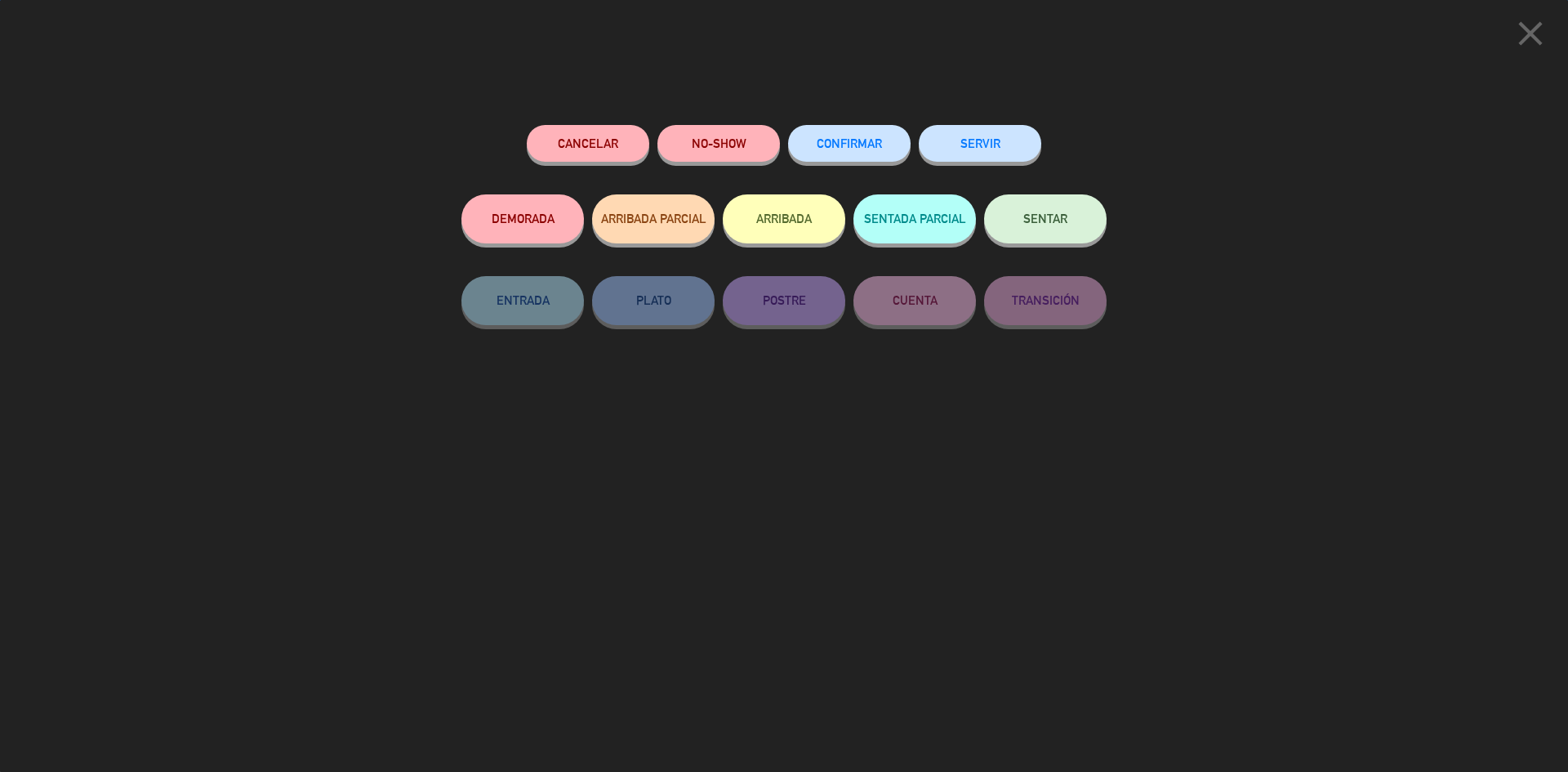
click at [966, 132] on button "SERVIR" at bounding box center [979, 143] width 122 height 36
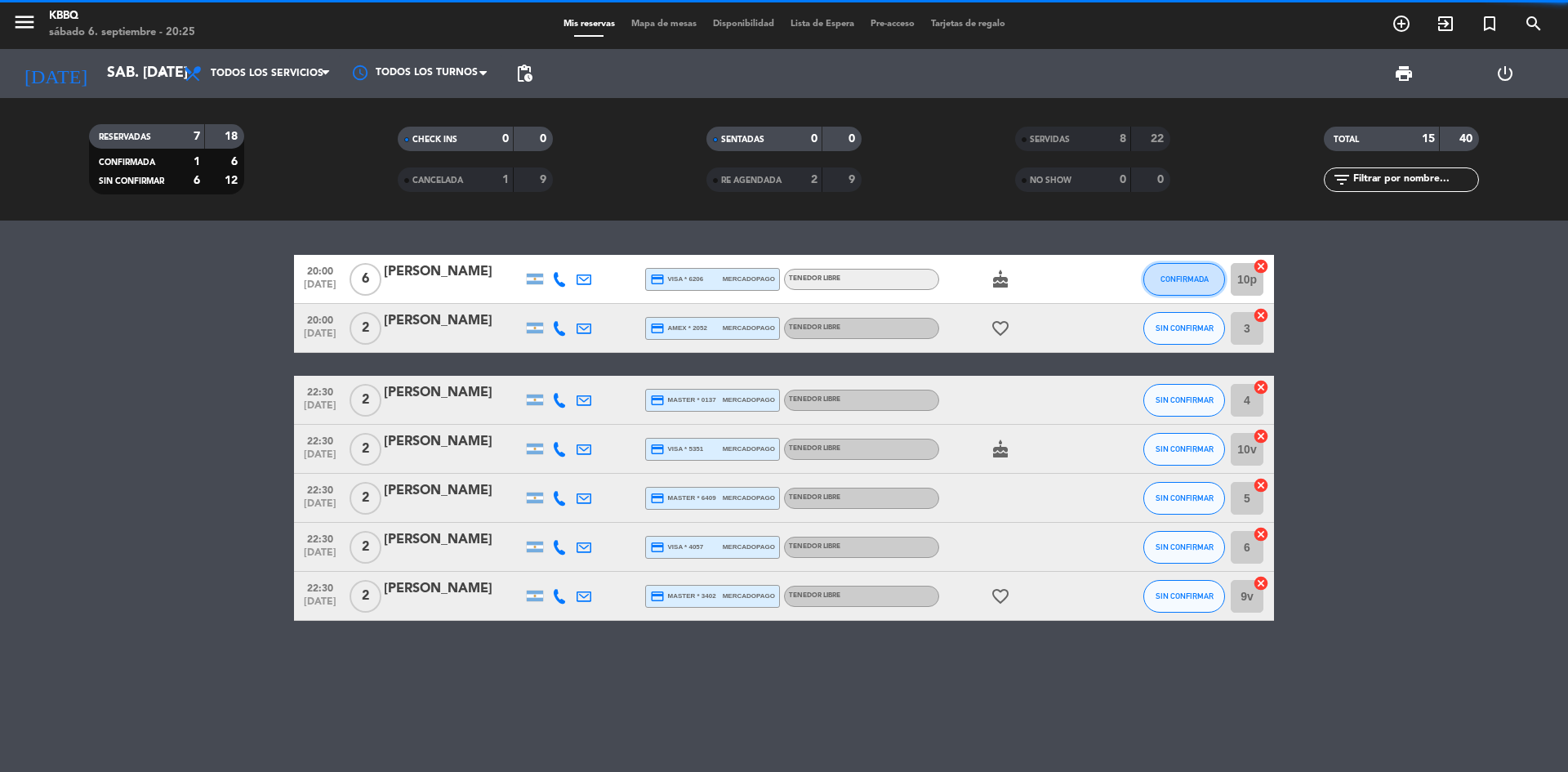
click at [1185, 269] on button "CONFIRMADA" at bounding box center [1183, 279] width 81 height 32
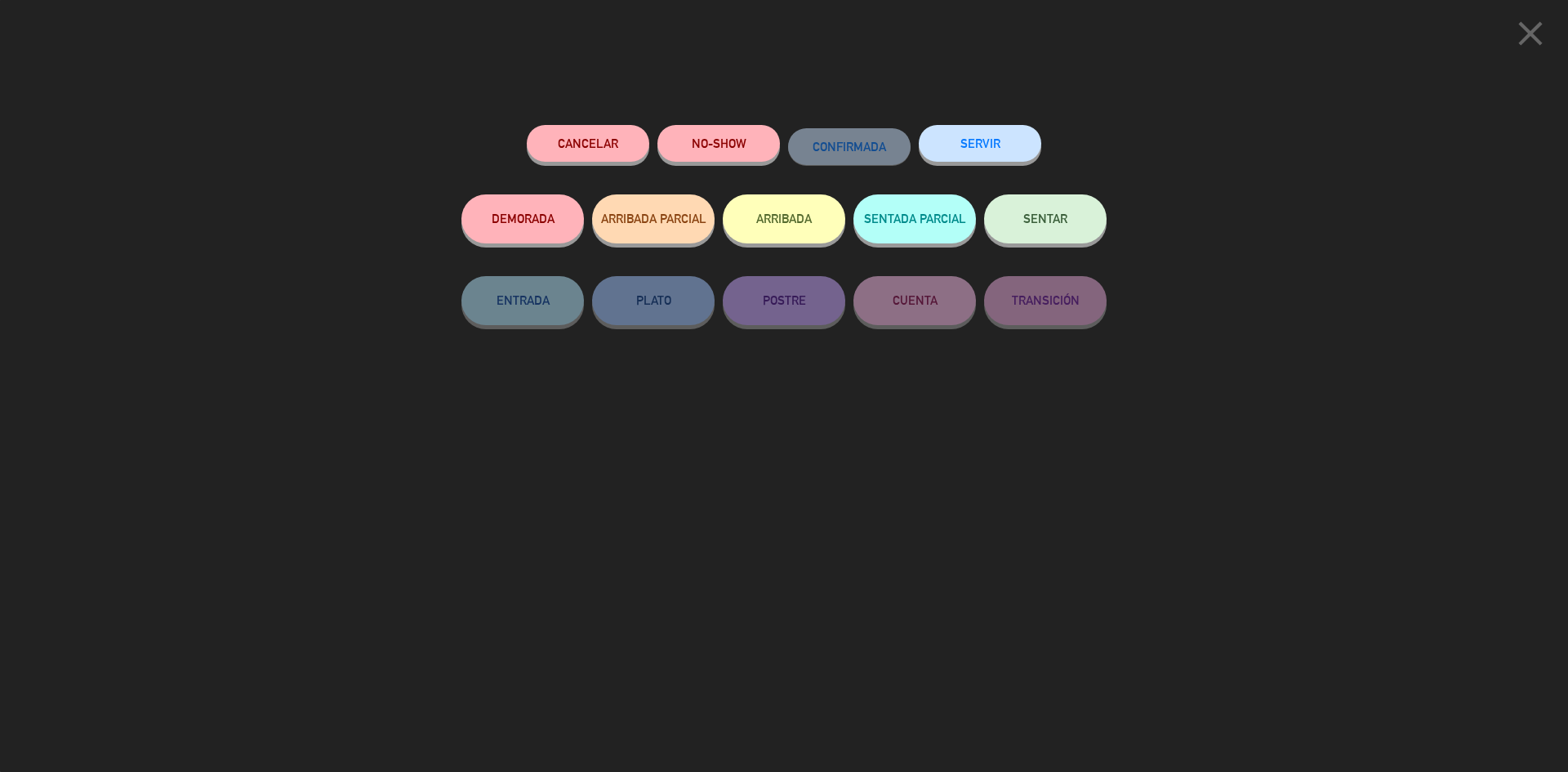
click at [975, 143] on button "SERVIR" at bounding box center [979, 143] width 122 height 36
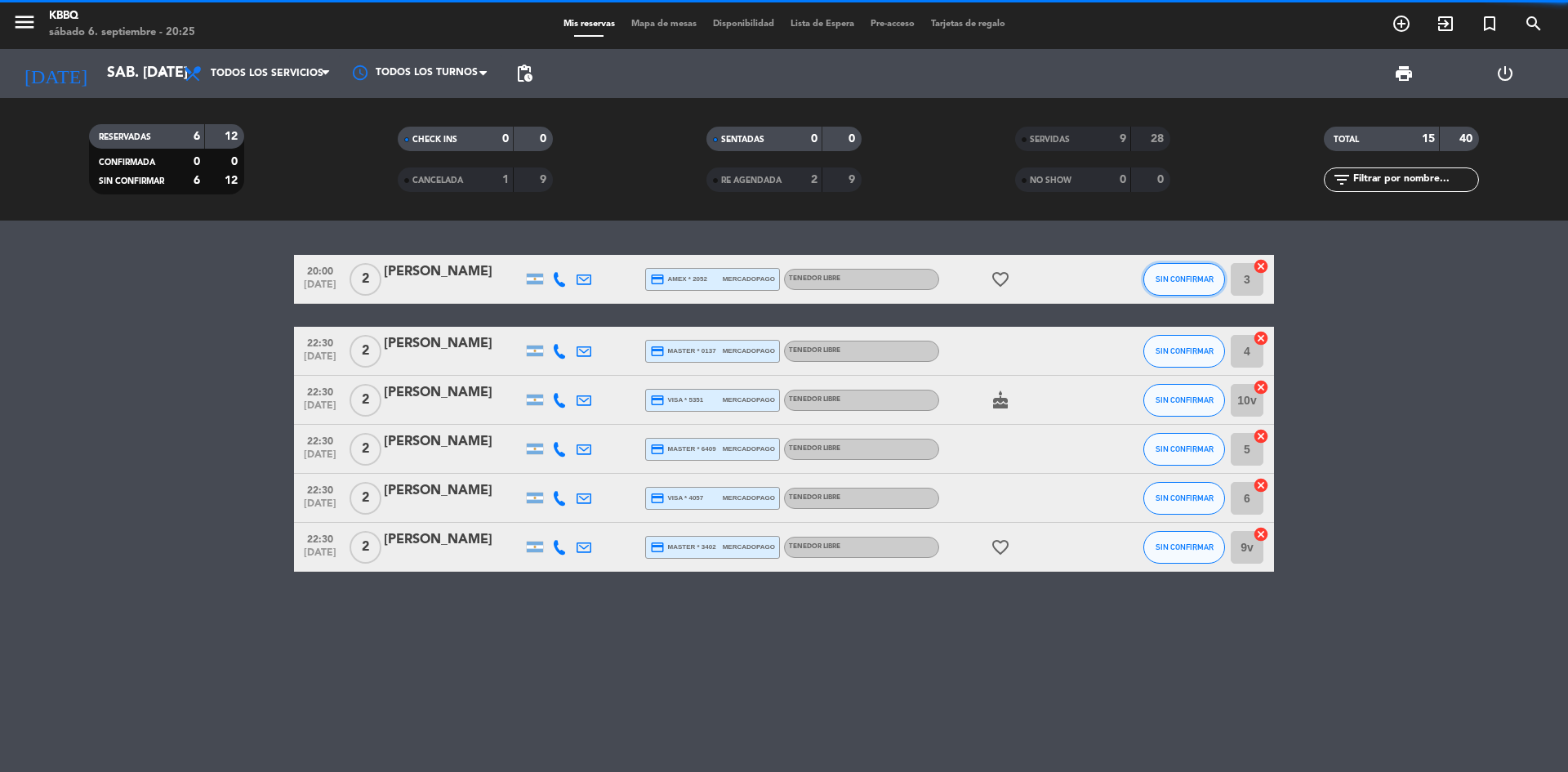
click at [1171, 267] on button "SIN CONFIRMAR" at bounding box center [1183, 279] width 81 height 32
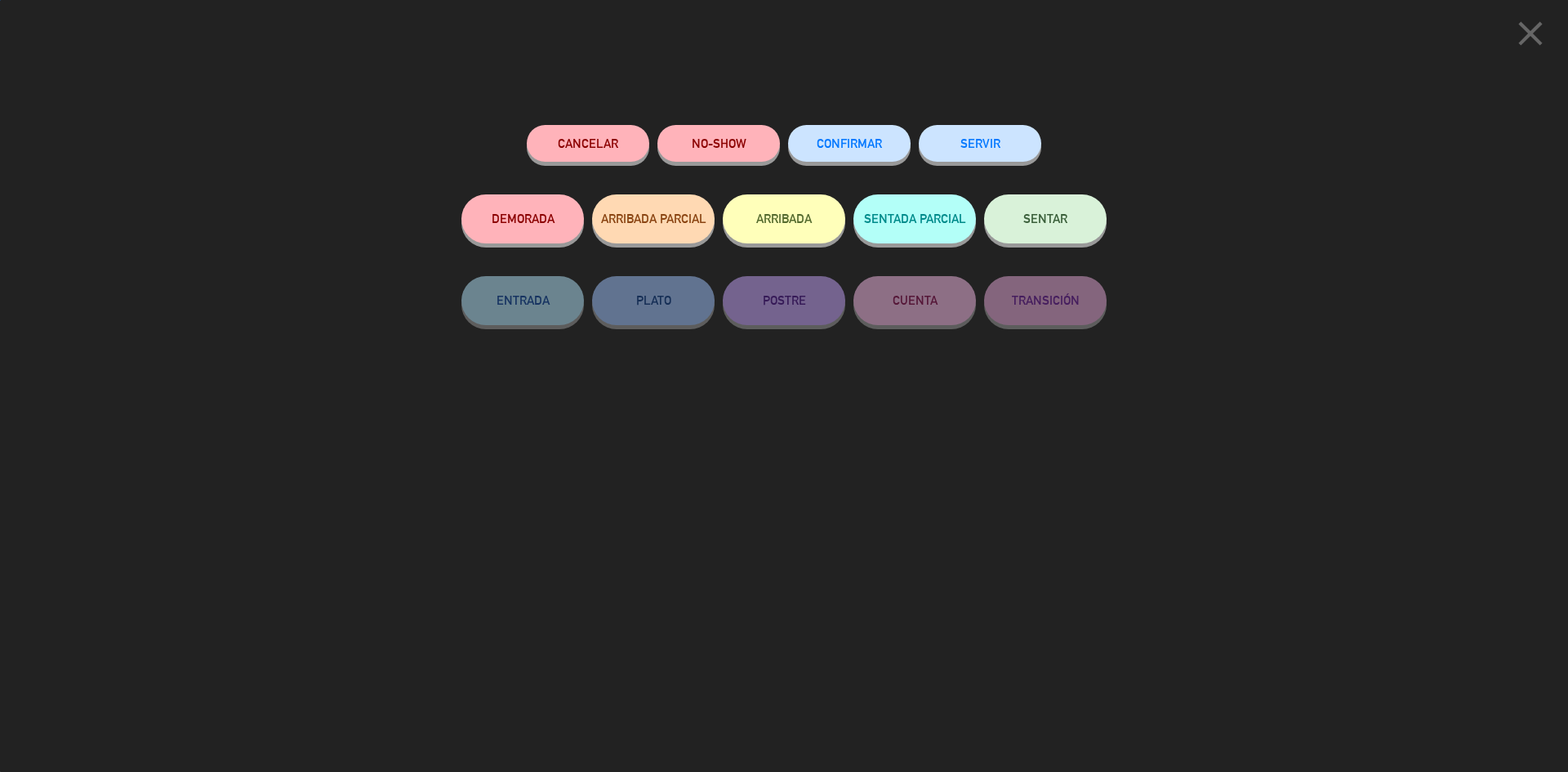
click at [912, 139] on div "Cancelar NO-SHOW CONFIRMAR SERVIR" at bounding box center [784, 160] width 645 height 70
click at [955, 126] on div "SERVIR" at bounding box center [979, 160] width 122 height 70
click at [1011, 154] on button "SERVIR" at bounding box center [979, 143] width 122 height 36
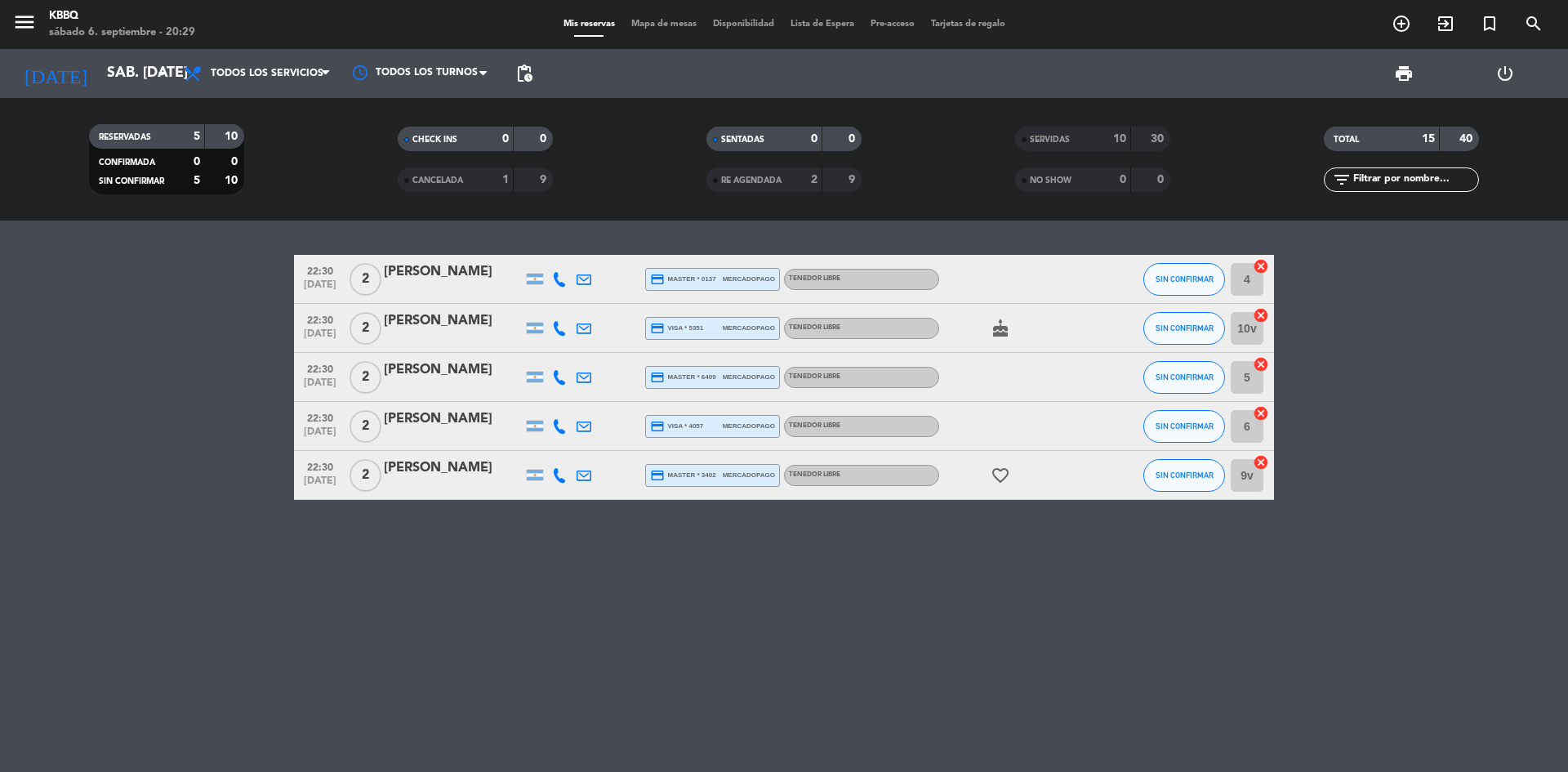
click at [1107, 137] on div "10" at bounding box center [1110, 139] width 32 height 19
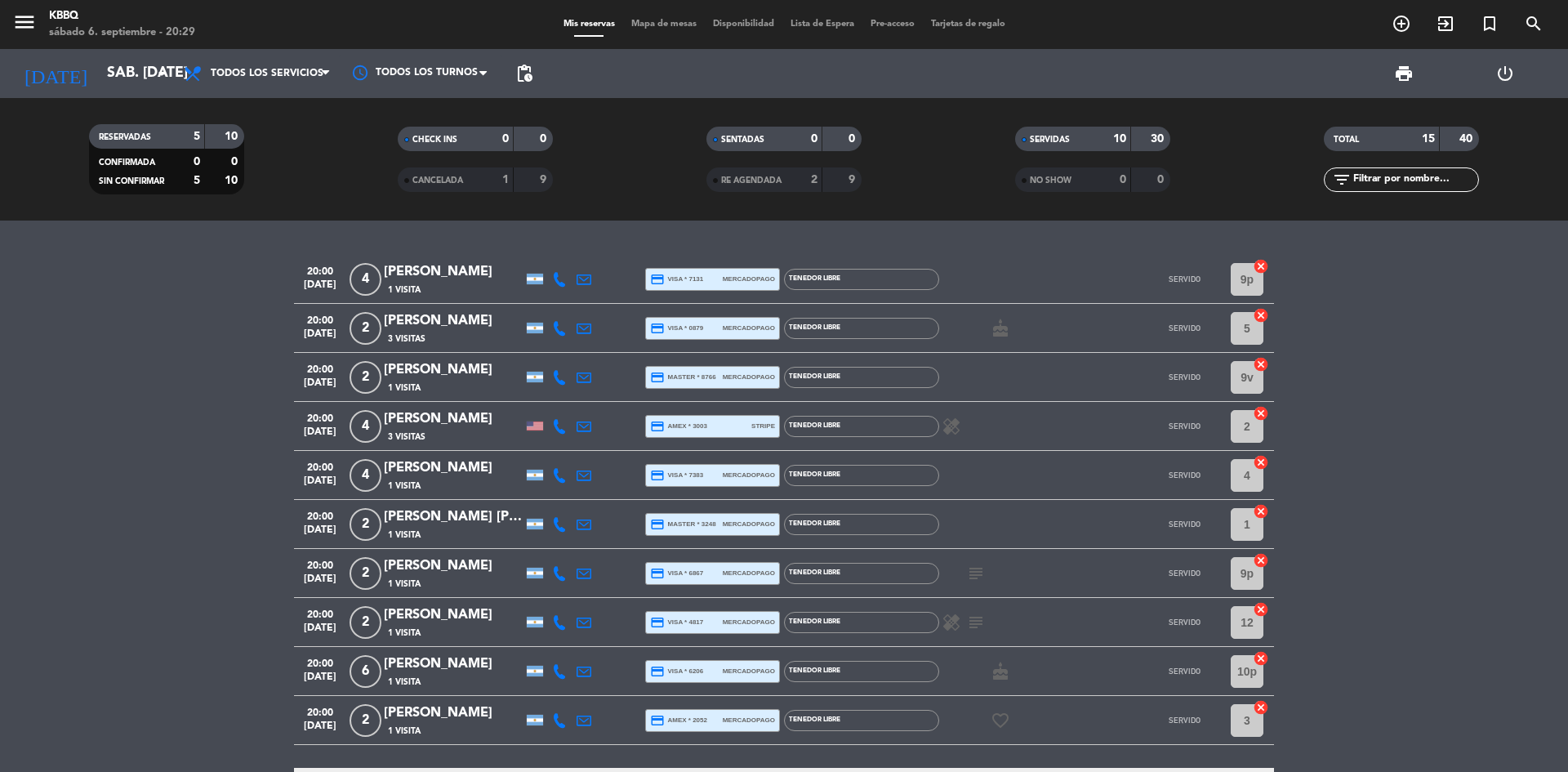
click at [958, 620] on icon "healing" at bounding box center [951, 622] width 20 height 20
